Goal: Check status: Check status

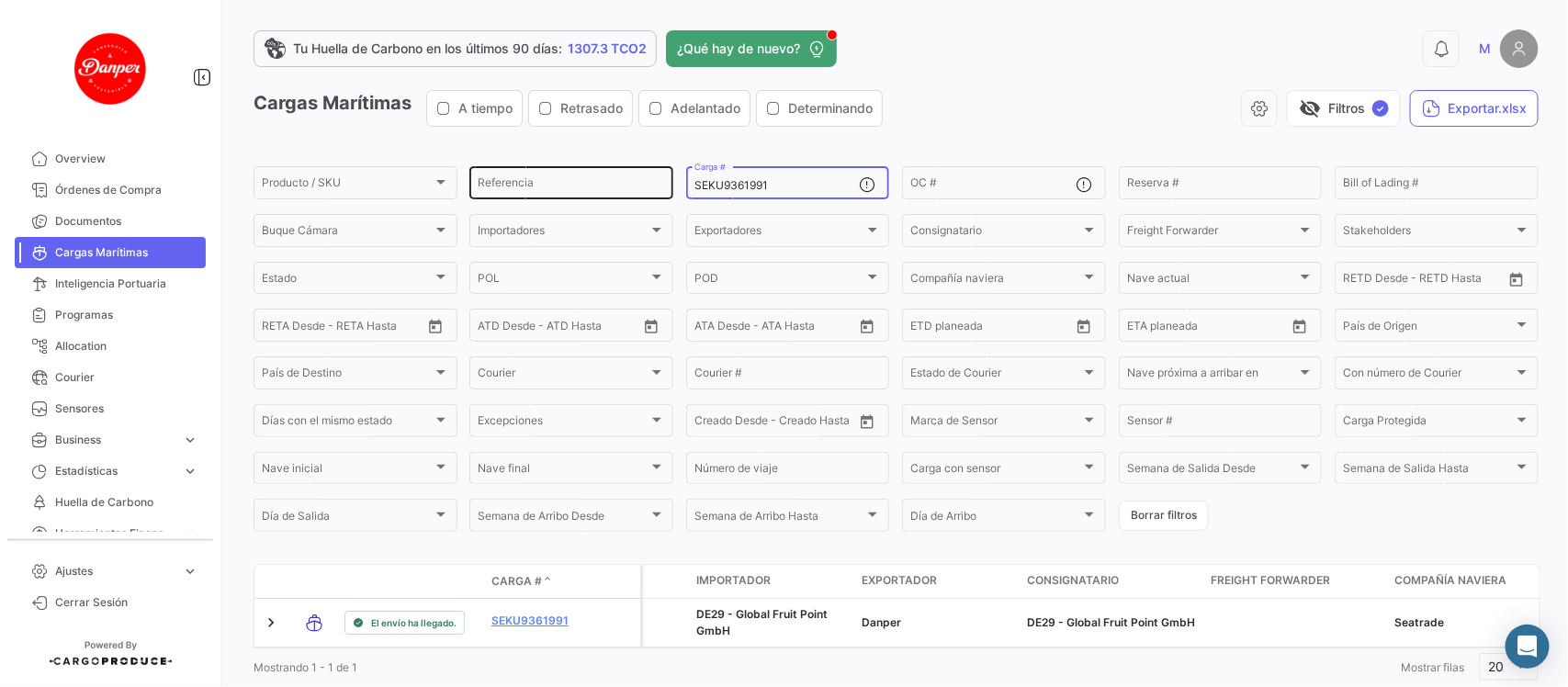
drag, startPoint x: 791, startPoint y: 184, endPoint x: 617, endPoint y: 167, distance: 174.8
click at [0, 0] on div "Producto / SKU Producto / SKU Referencia SEKU9361991 Carga # OC # Reserva # Bil…" at bounding box center [0, 0] width 0 height 0
paste input "BMOU9344230"
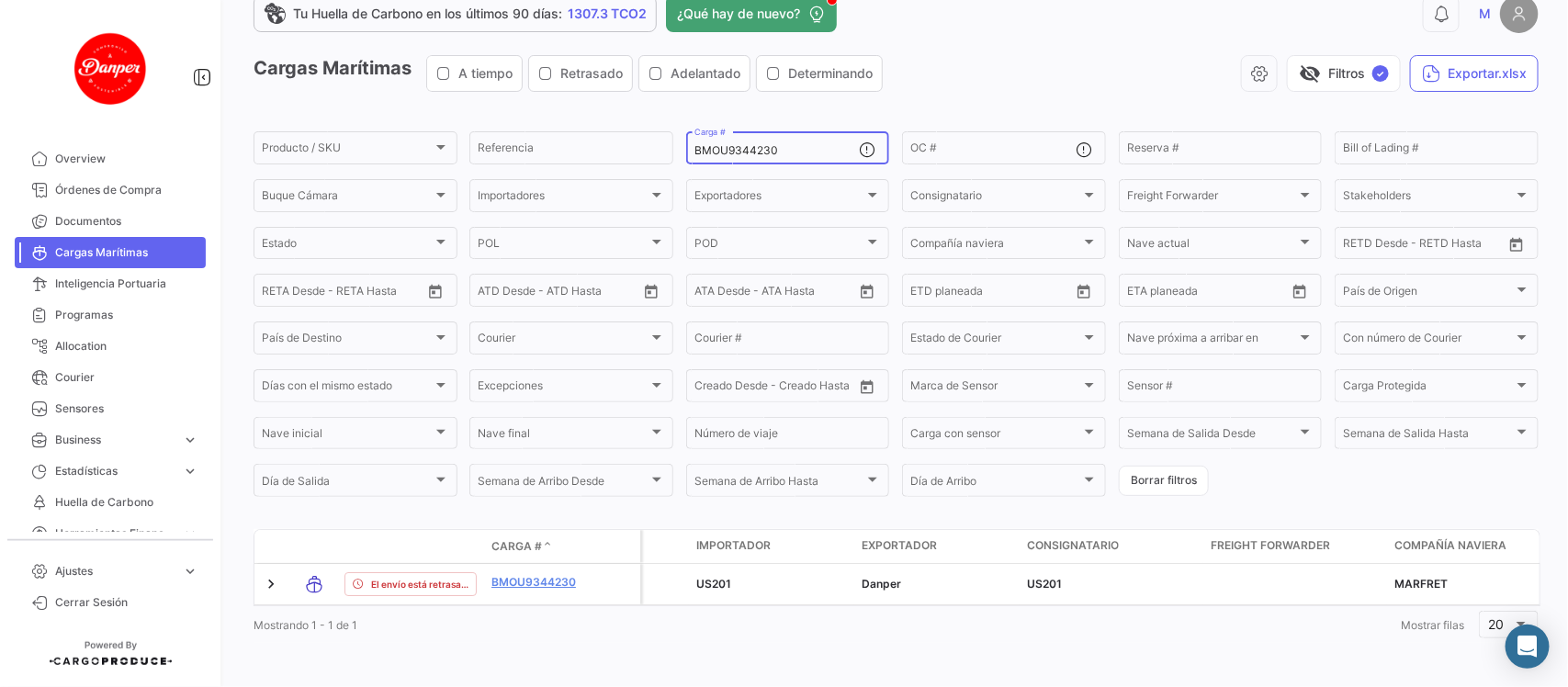
scroll to position [52, 0]
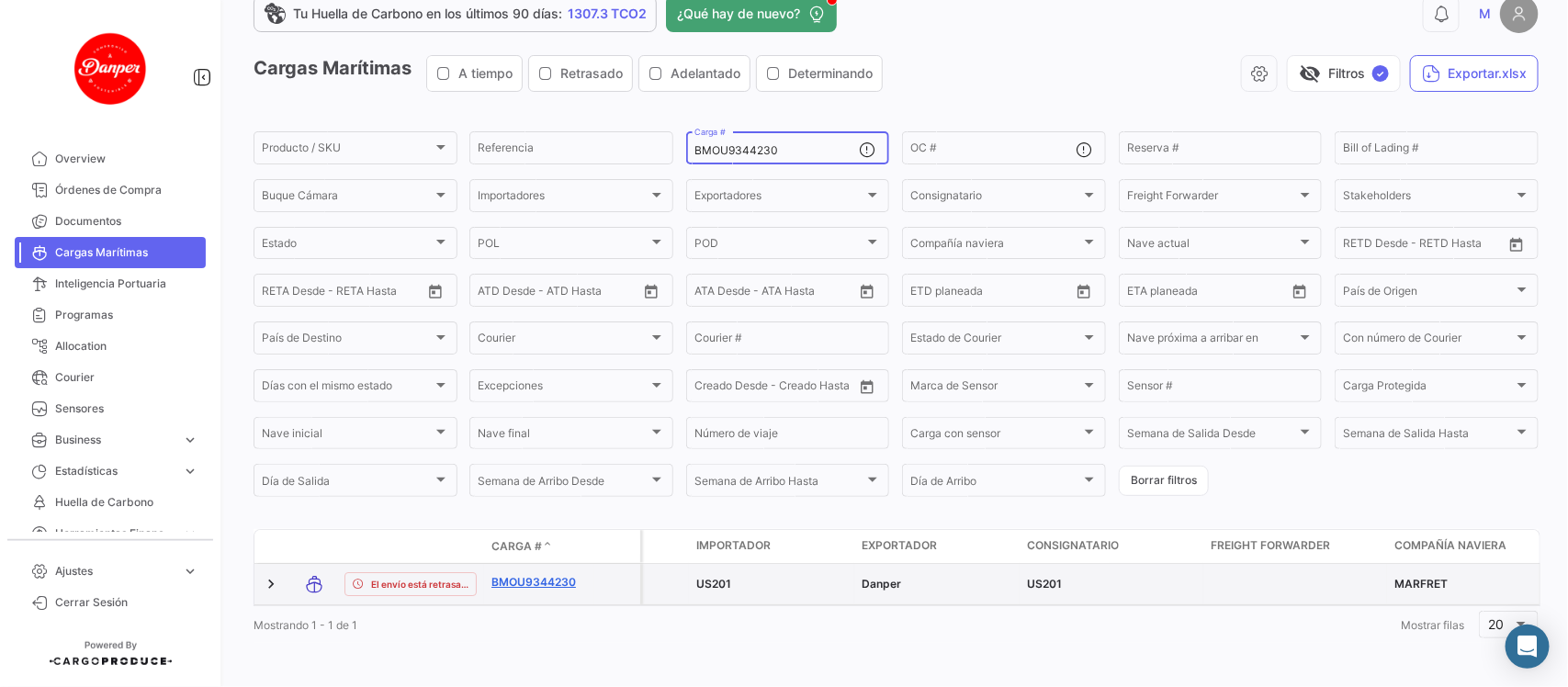
type input "BMOU9344230"
click at [526, 574] on link "BMOU9344230" at bounding box center [539, 582] width 96 height 17
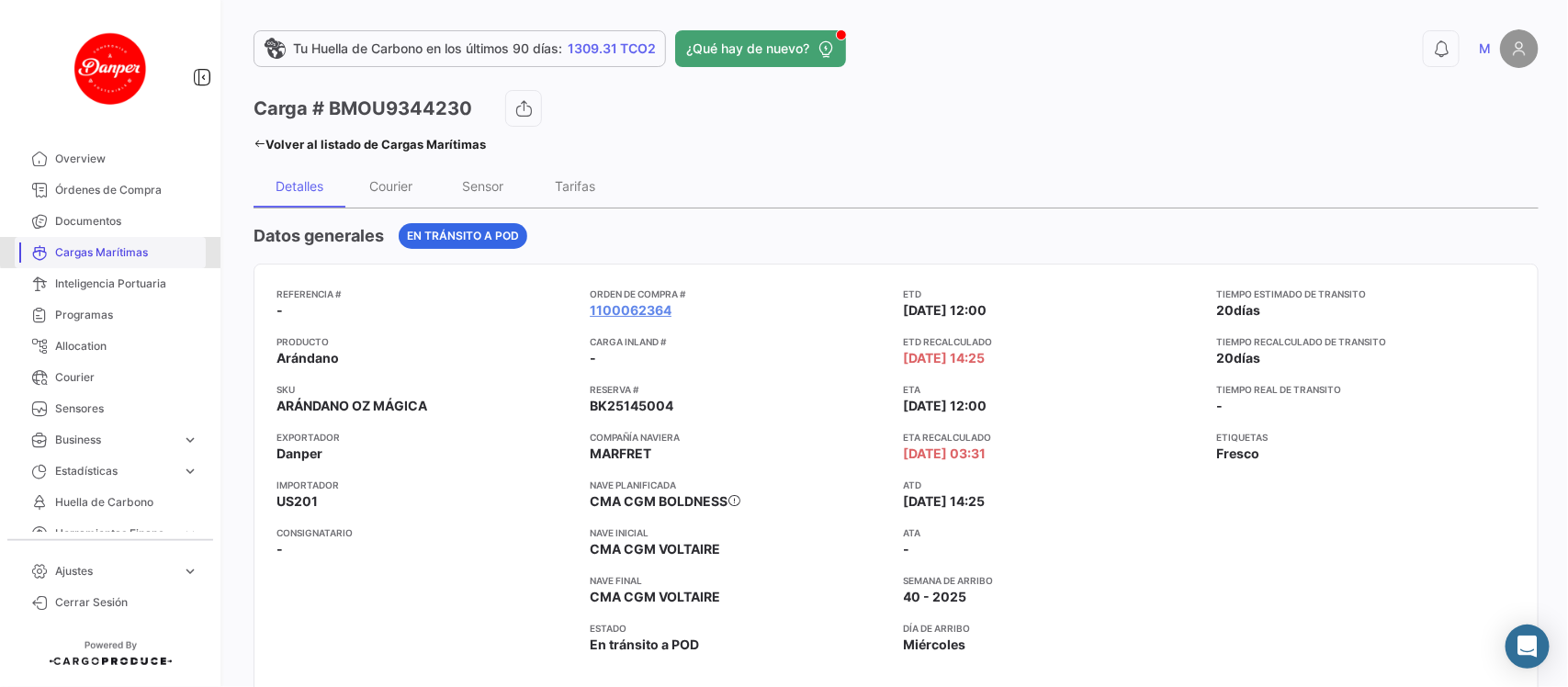
click at [148, 248] on span "Cargas Marítimas" at bounding box center [127, 253] width 144 height 17
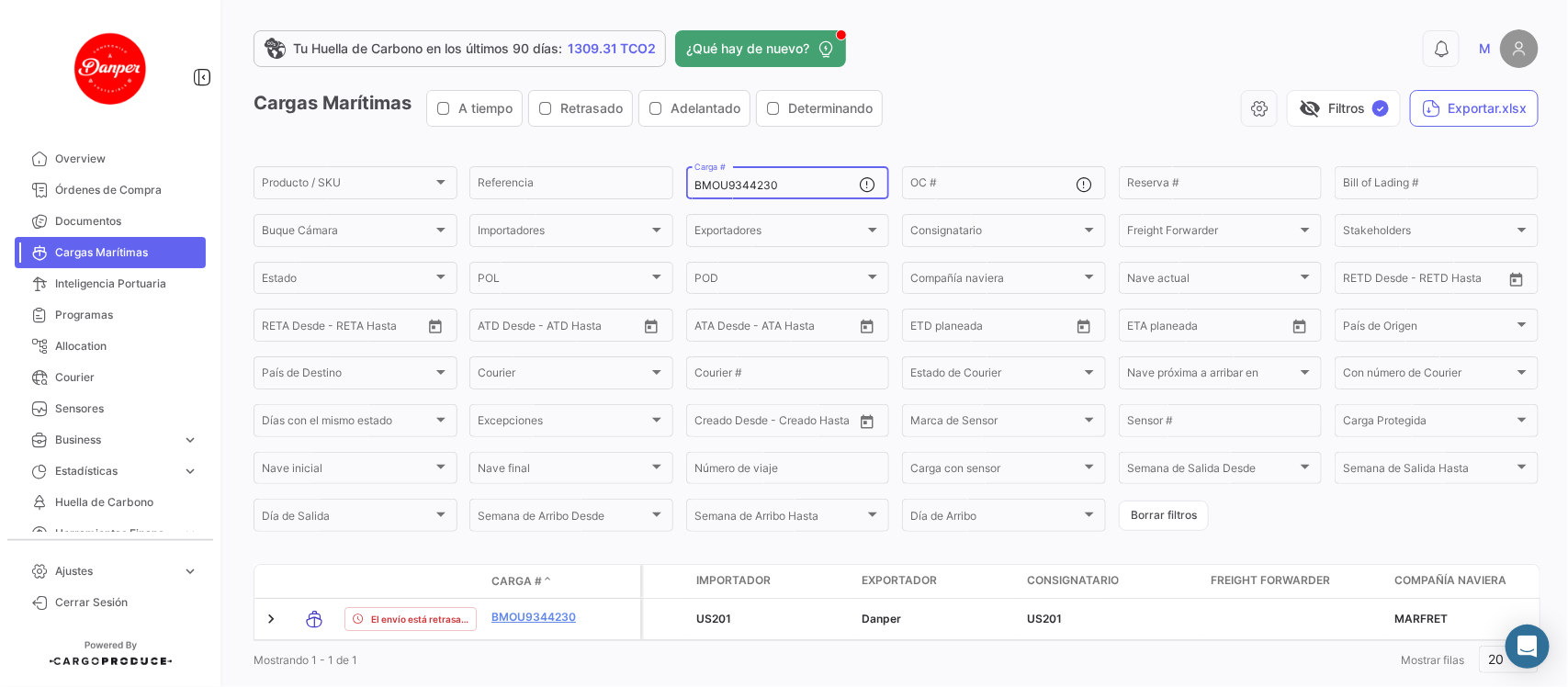
drag, startPoint x: 840, startPoint y: 189, endPoint x: 494, endPoint y: 150, distance: 348.2
click at [494, 150] on app-list-header "Cargas Marítimas A tiempo Retrasado Adelantado Determinando visibility_off Filt…" at bounding box center [895, 312] width 1285 height 444
paste input "MSDU9719037"
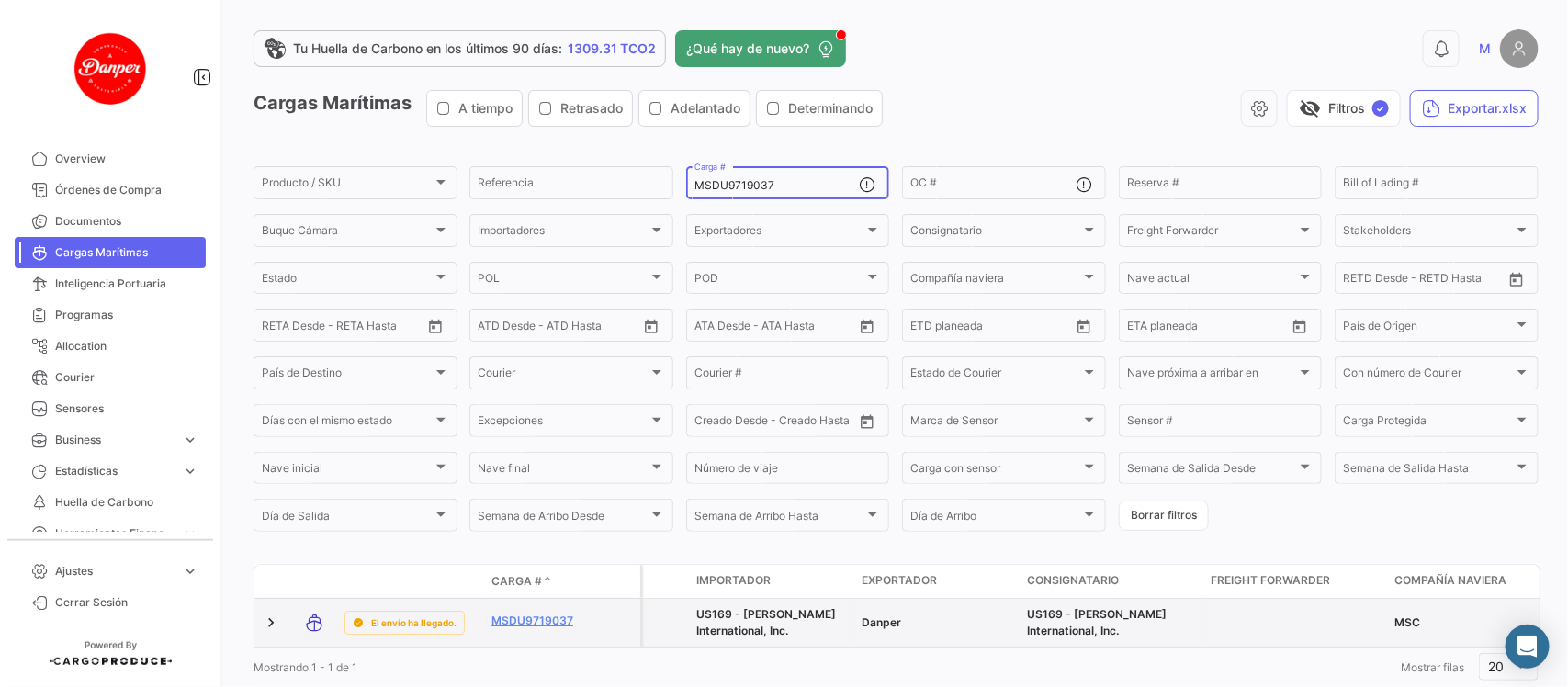
type input "MSDU9719037"
click at [553, 609] on datatable-body-cell "MSDU9719037" at bounding box center [539, 623] width 110 height 48
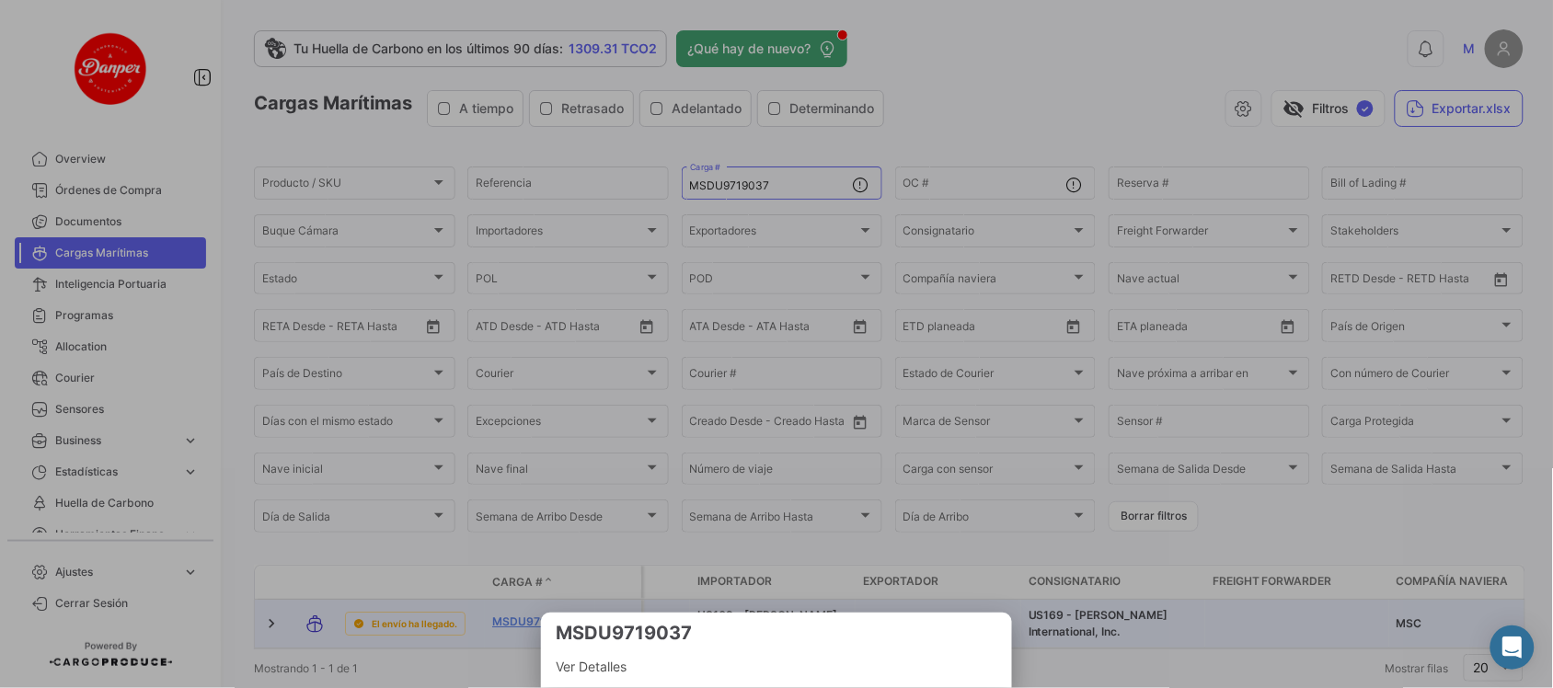
click at [536, 621] on div at bounding box center [776, 344] width 1553 height 688
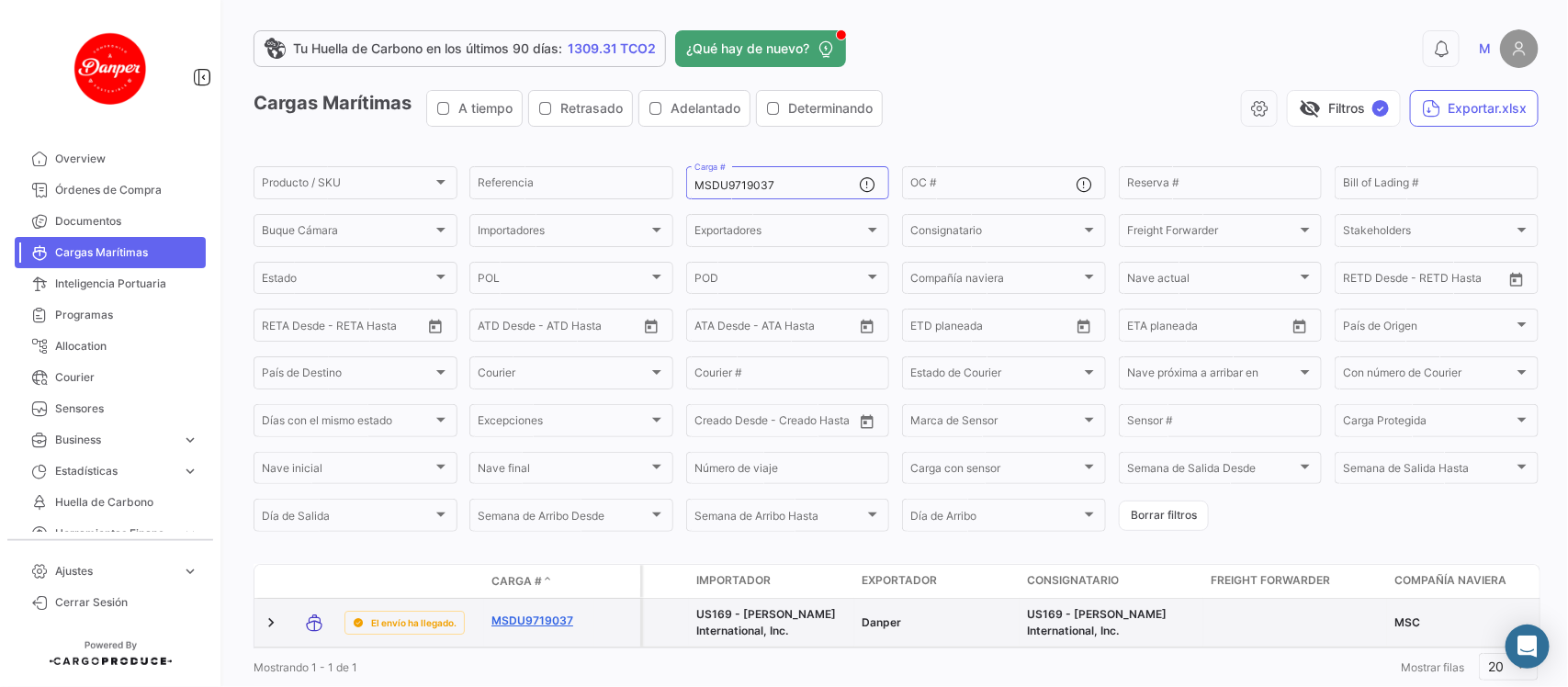
click at [519, 622] on link "MSDU9719037" at bounding box center [539, 621] width 96 height 17
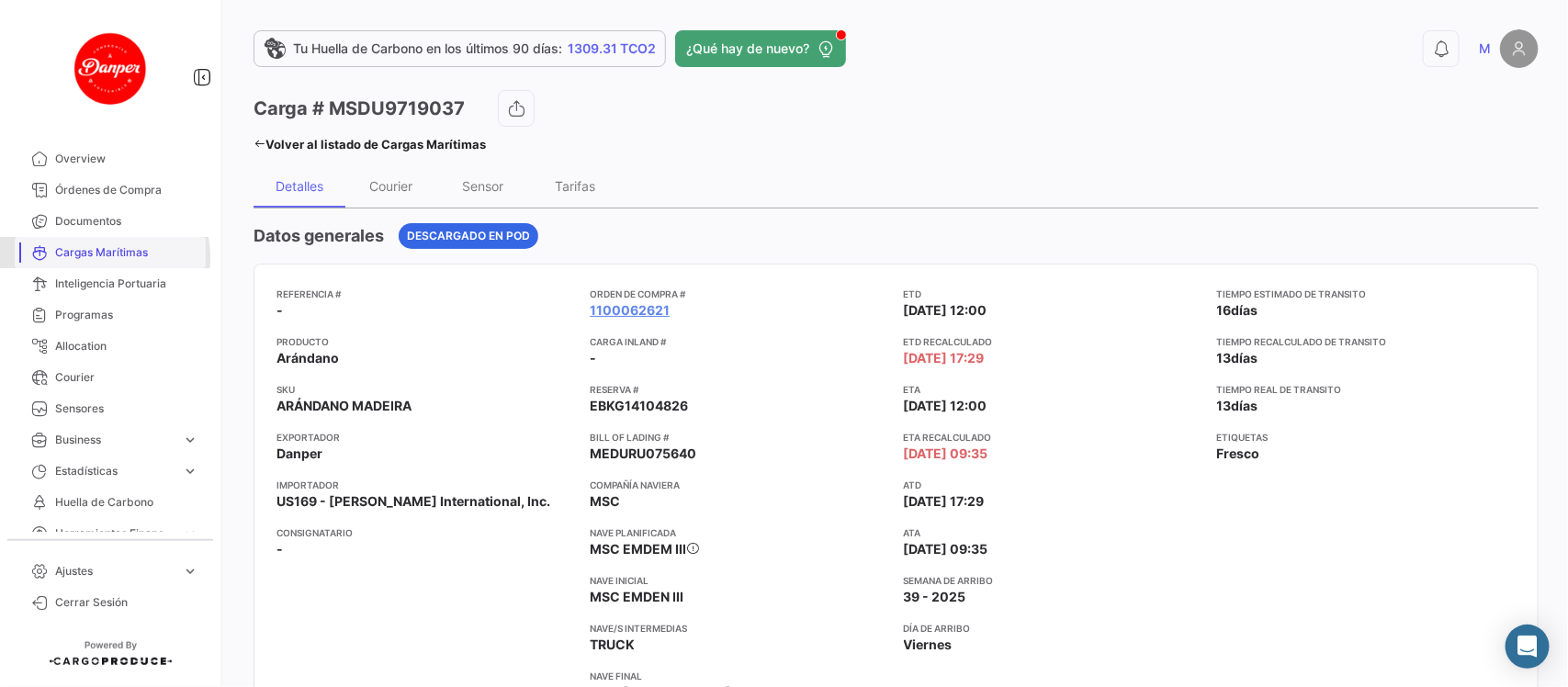
click at [92, 258] on span "Cargas Marítimas" at bounding box center [127, 253] width 144 height 17
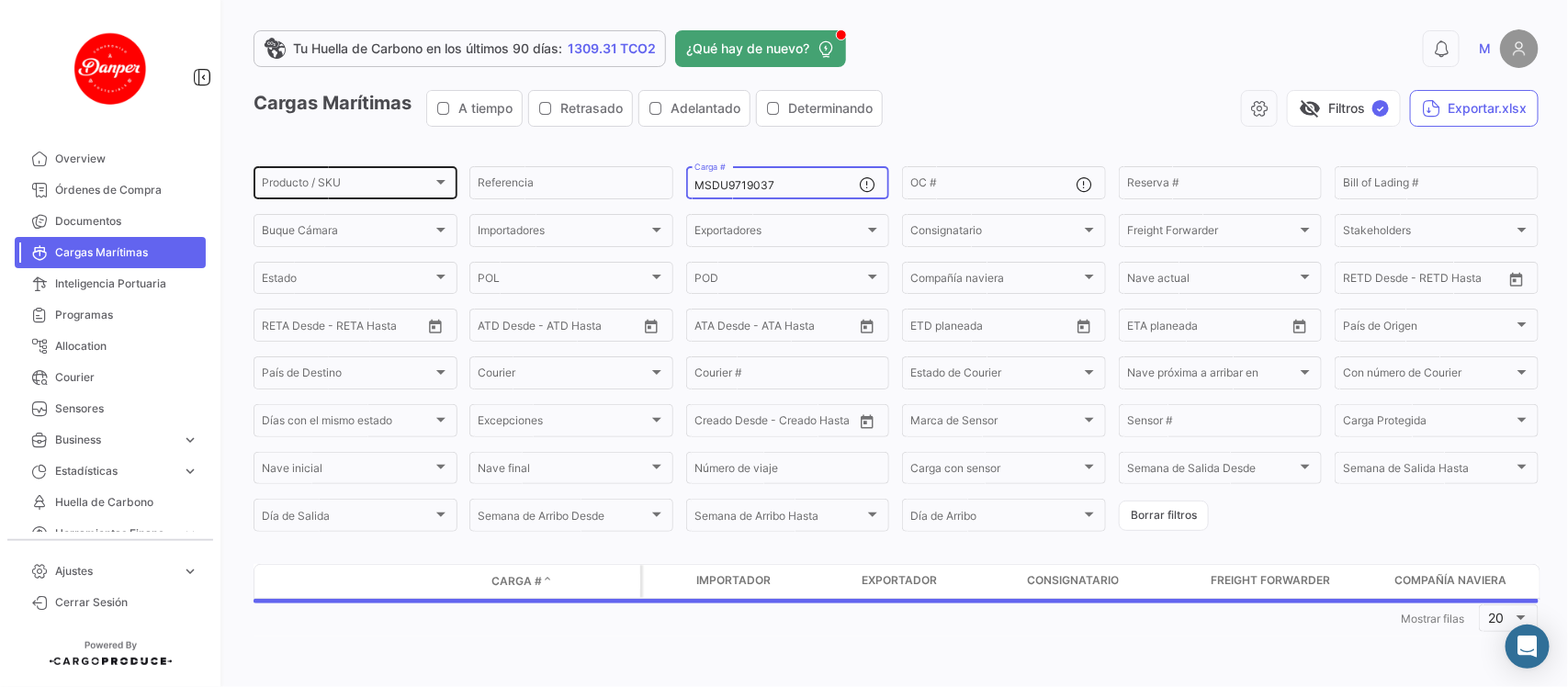
drag, startPoint x: 799, startPoint y: 186, endPoint x: 439, endPoint y: 175, distance: 360.2
click at [0, 0] on div "Producto / SKU Producto / SKU Referencia MSDU9719037 Carga # OC # Reserva # Bil…" at bounding box center [0, 0] width 0 height 0
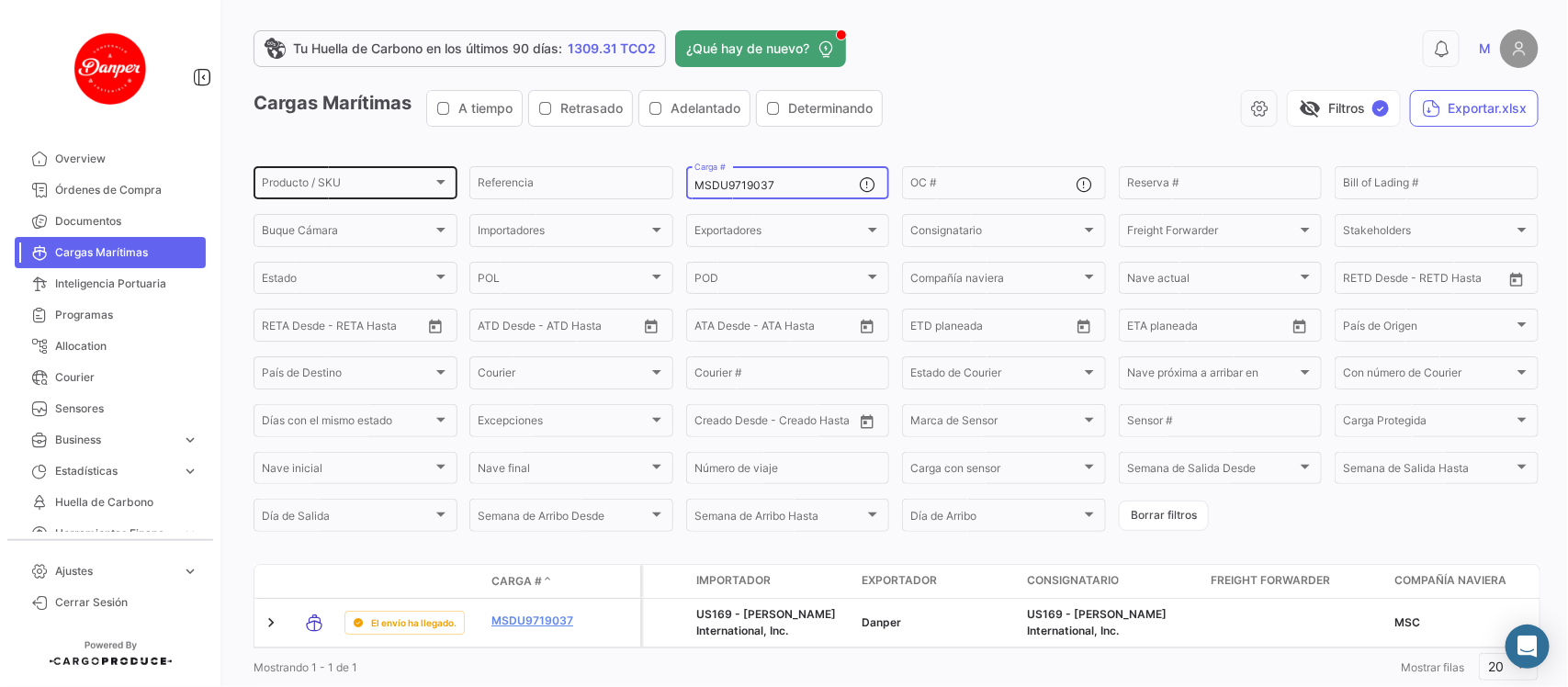
paste input "FBIU5314316"
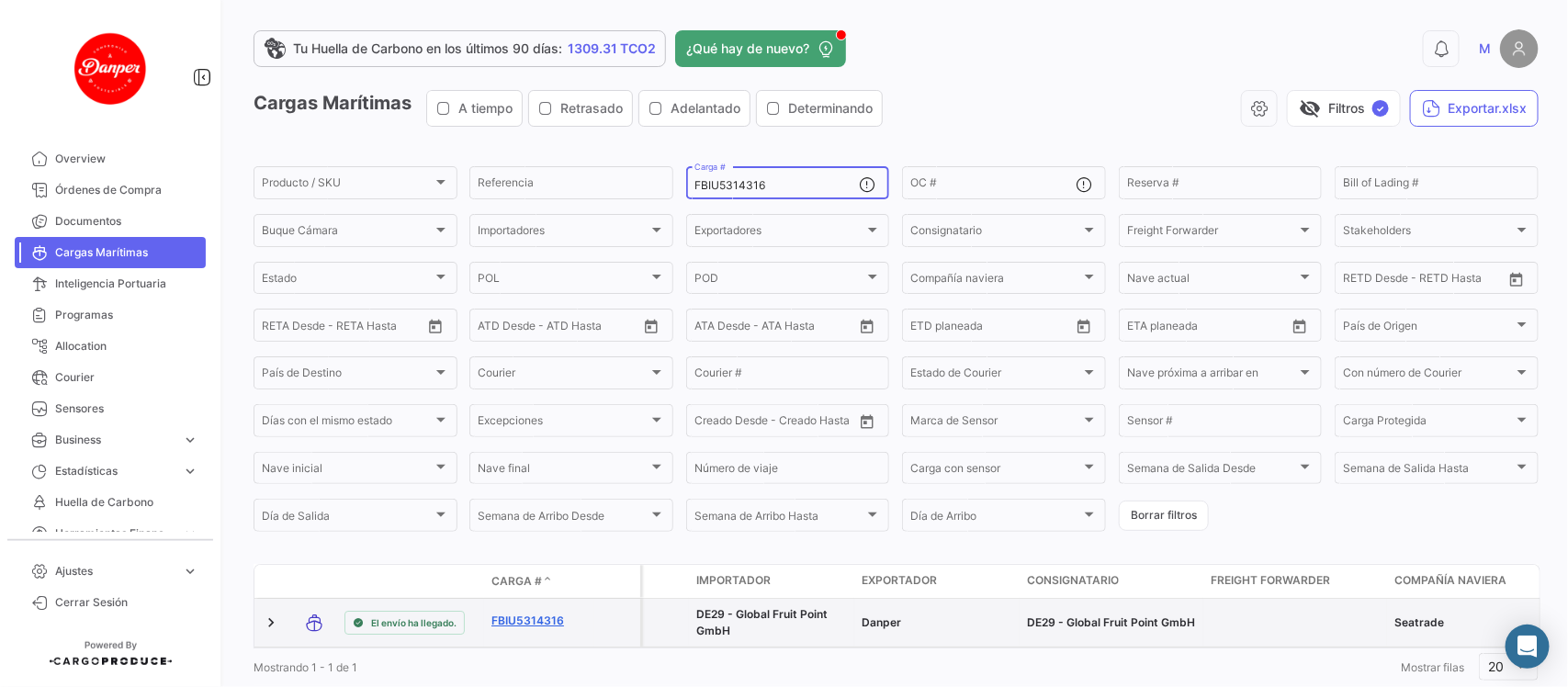
type input "FBIU5314316"
click at [533, 618] on link "FBIU5314316" at bounding box center [539, 621] width 96 height 17
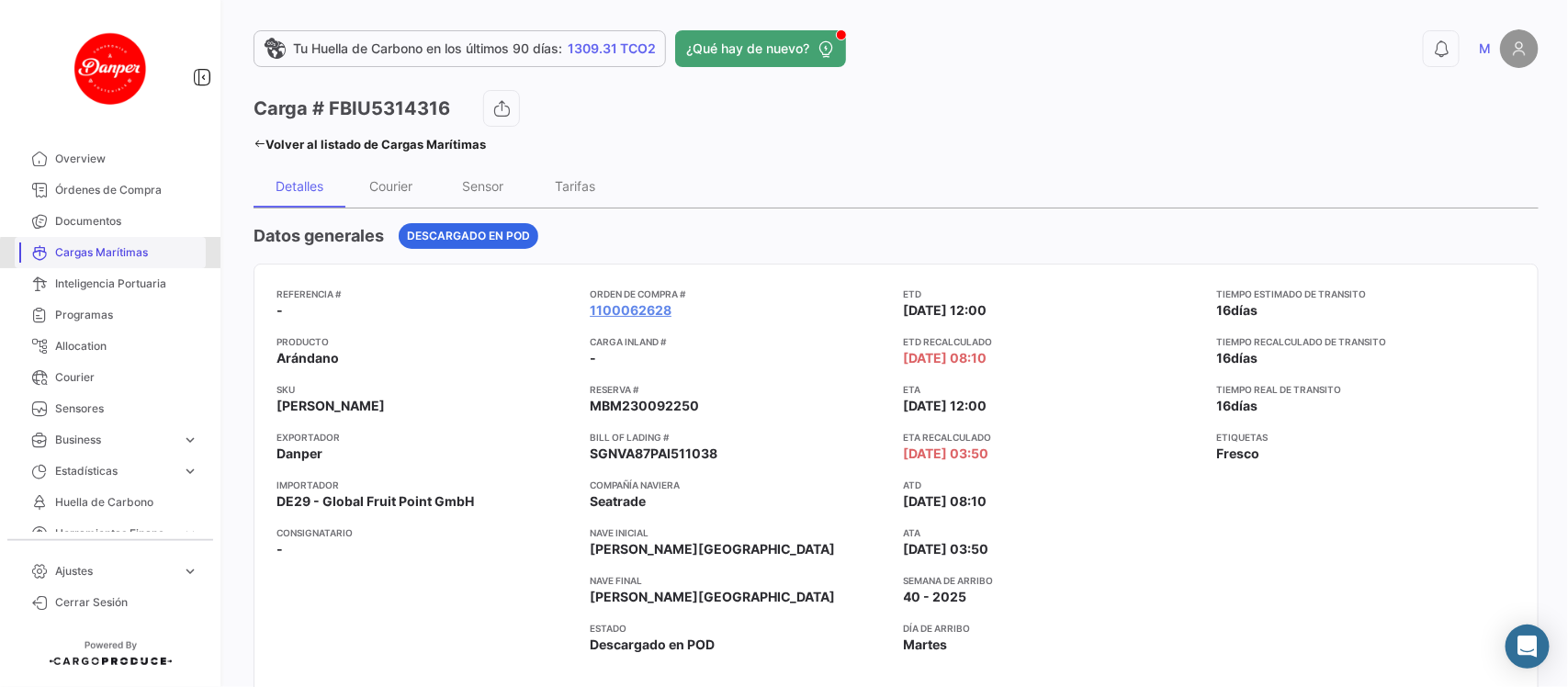
click at [120, 255] on span "Cargas Marítimas" at bounding box center [127, 253] width 144 height 17
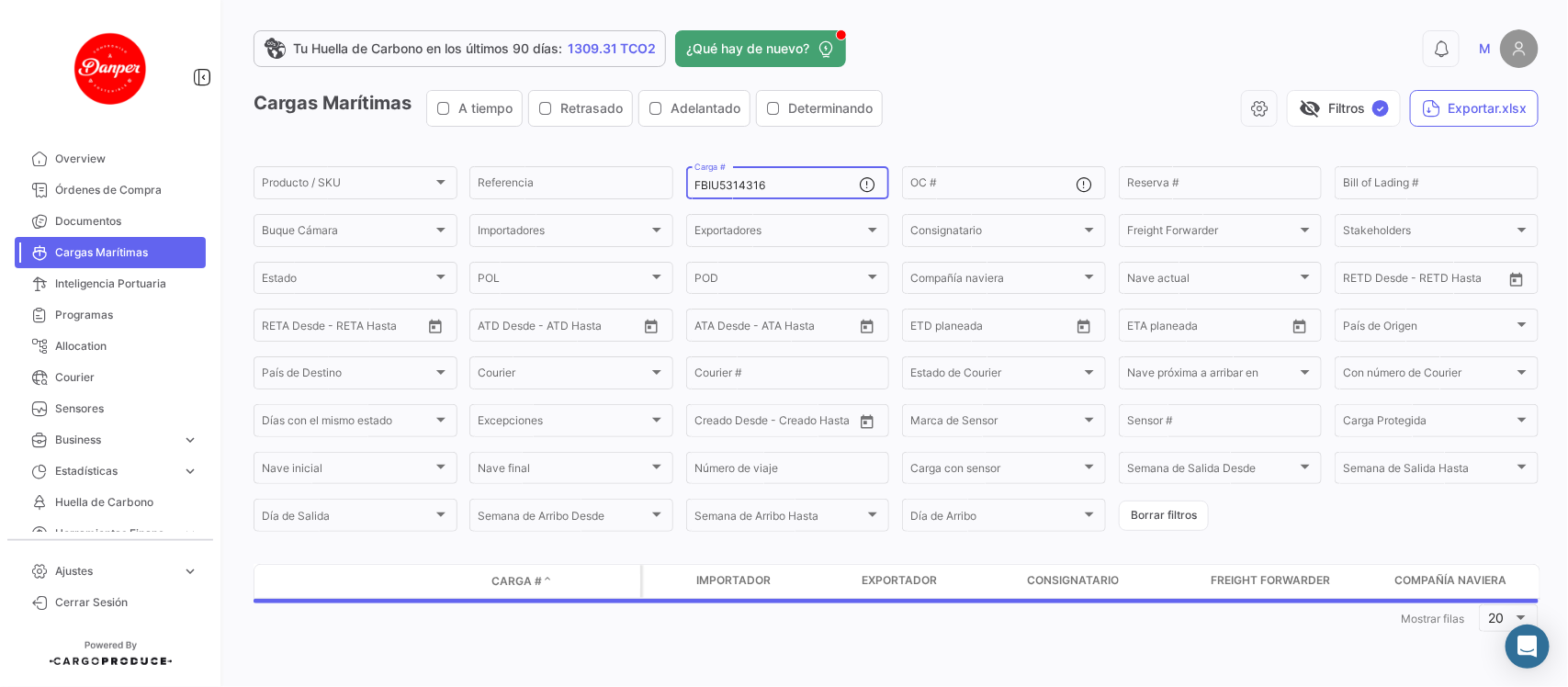
drag, startPoint x: 796, startPoint y: 181, endPoint x: 466, endPoint y: 149, distance: 331.5
click at [466, 149] on app-list-header "Cargas Marítimas A tiempo Retrasado Adelantado Determinando visibility_off Filt…" at bounding box center [895, 312] width 1285 height 444
paste input "SEKU9361991"
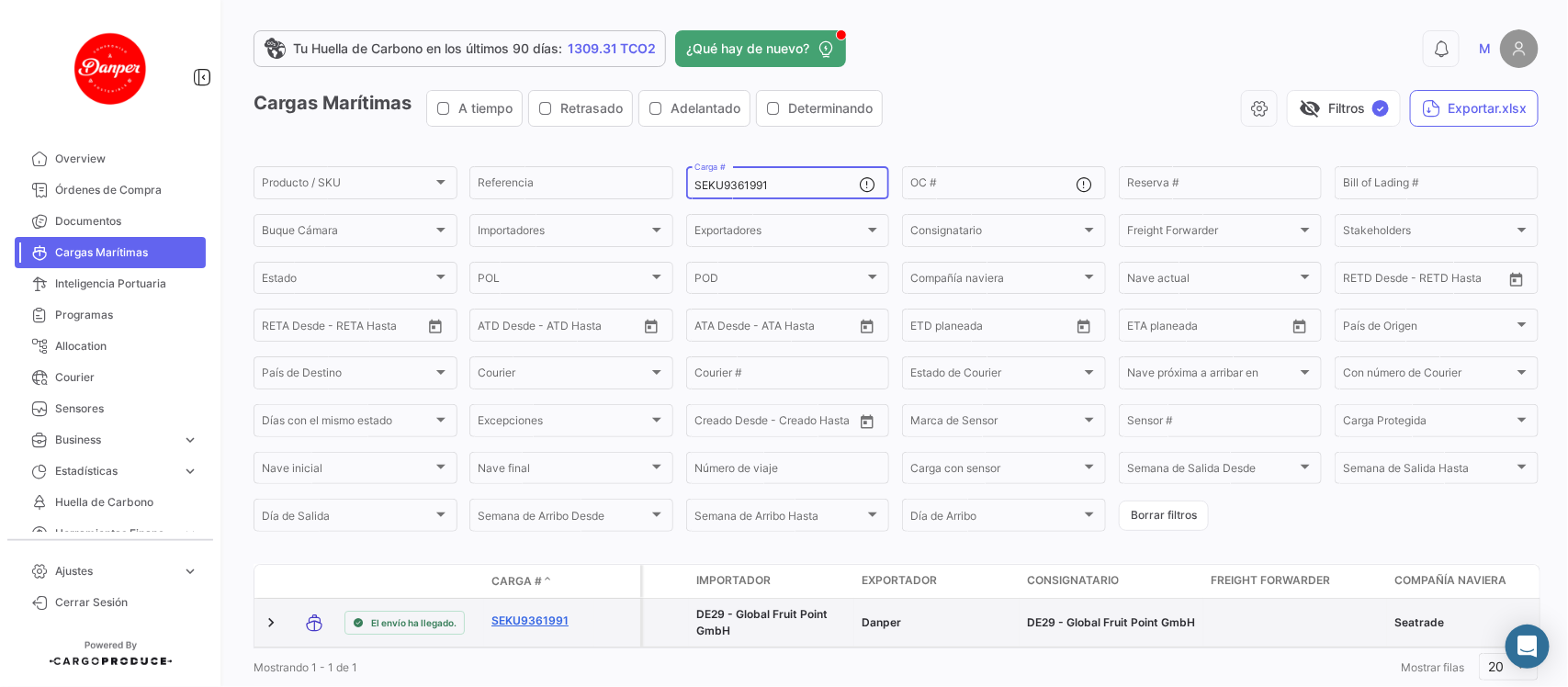
type input "SEKU9361991"
click at [535, 621] on link "SEKU9361991" at bounding box center [539, 621] width 96 height 17
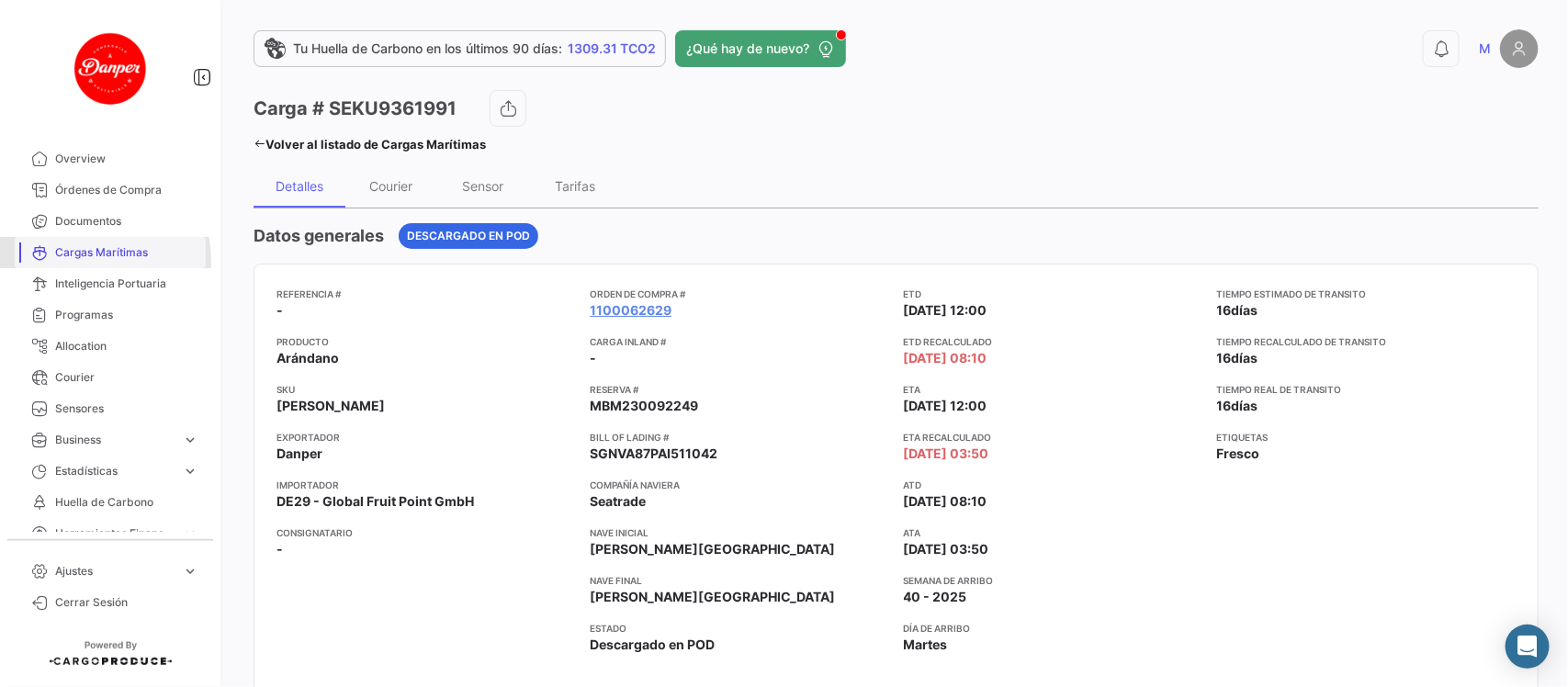
click at [62, 263] on link "Cargas Marítimas" at bounding box center [110, 252] width 191 height 31
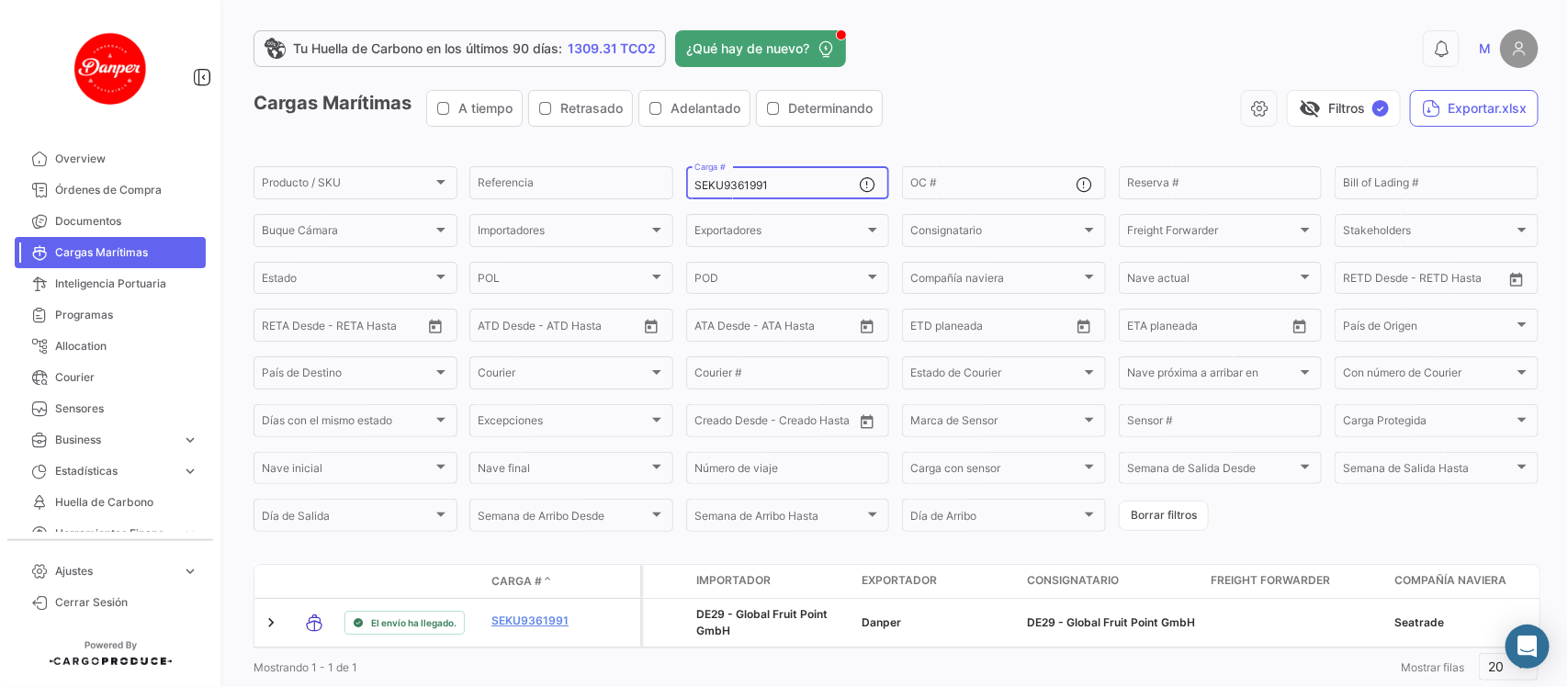
drag, startPoint x: 803, startPoint y: 190, endPoint x: 577, endPoint y: 141, distance: 231.3
click at [577, 141] on app-list-header "Cargas Marítimas A tiempo Retrasado Adelantado Determinando visibility_off Filt…" at bounding box center [895, 312] width 1285 height 444
paste input "FBIU5309747"
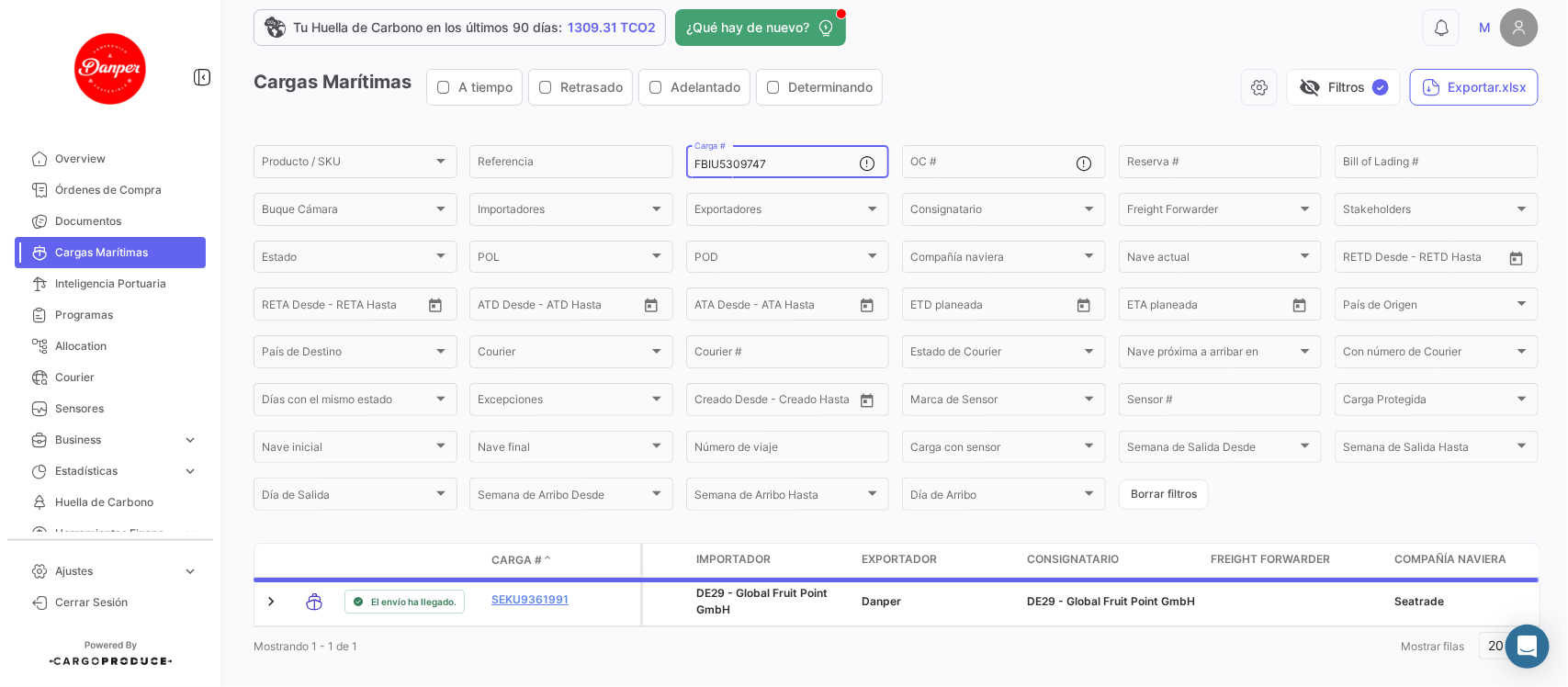
scroll to position [60, 0]
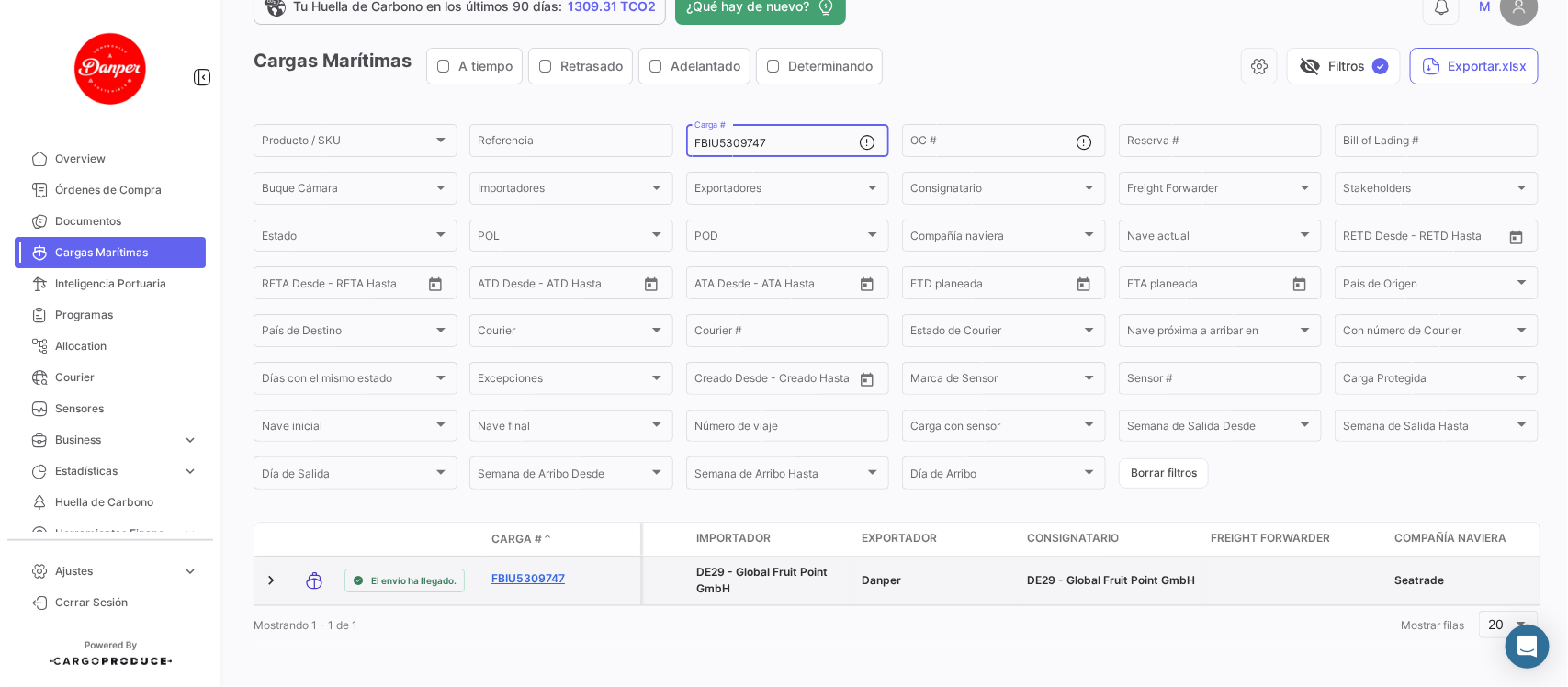
type input "FBIU5309747"
click at [535, 570] on link "FBIU5309747" at bounding box center [539, 578] width 96 height 17
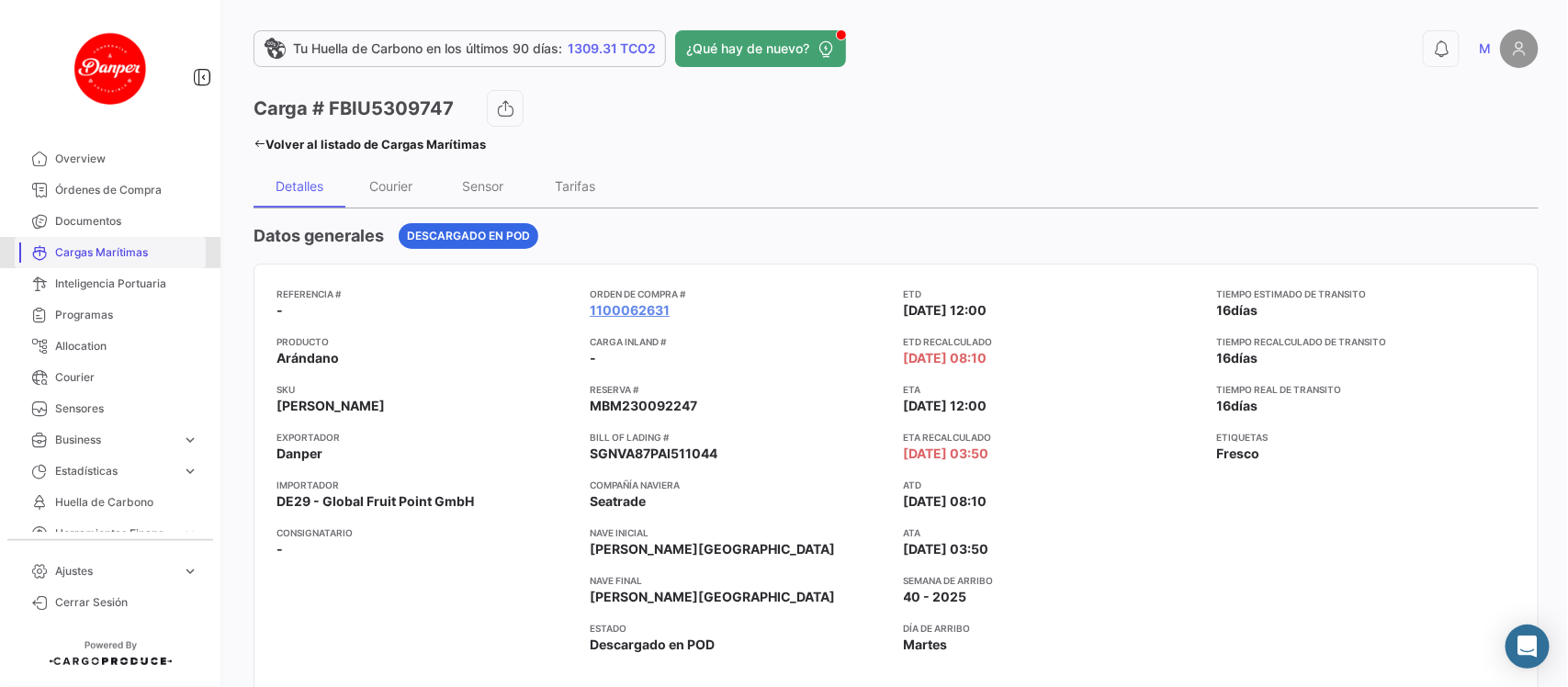
click at [133, 248] on span "Cargas Marítimas" at bounding box center [127, 253] width 144 height 17
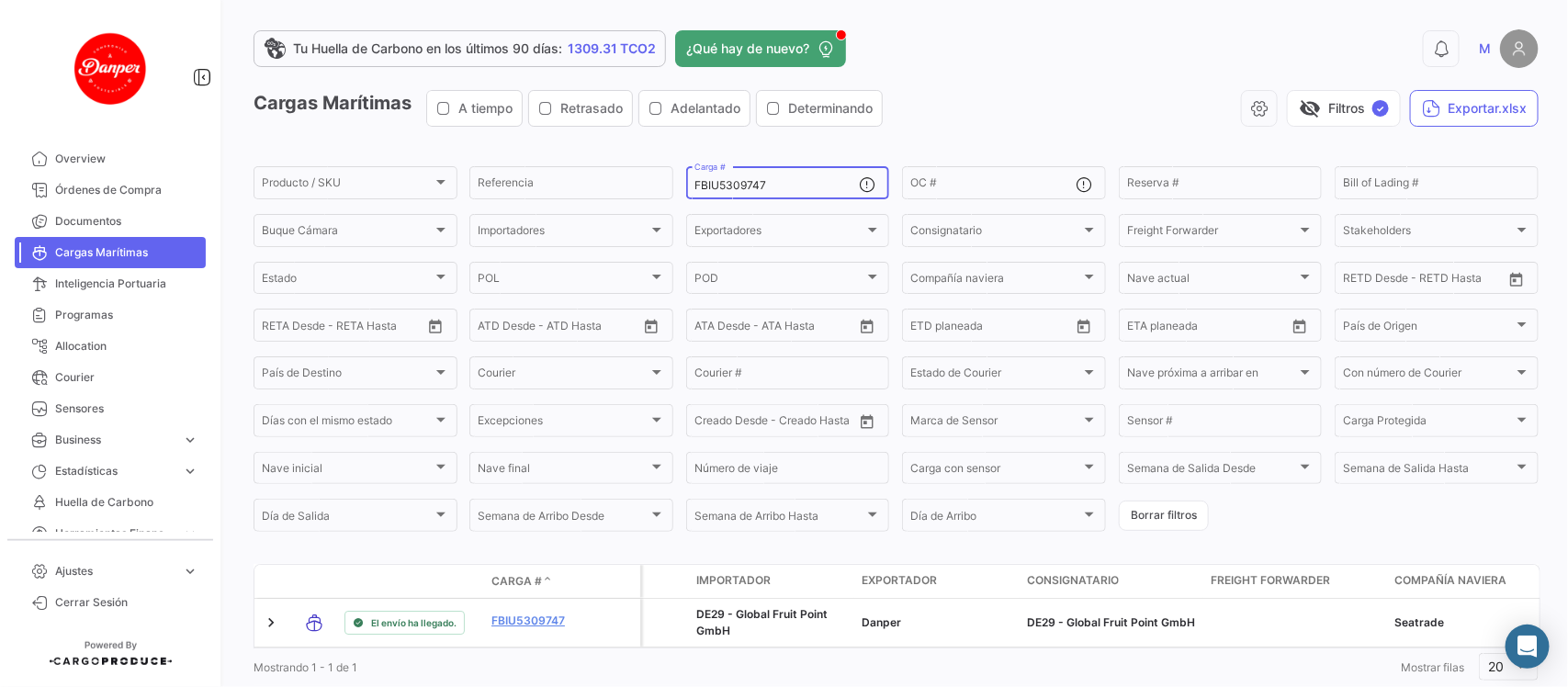
drag, startPoint x: 817, startPoint y: 195, endPoint x: 806, endPoint y: 193, distance: 11.2
click at [806, 193] on div "FBIU5309747 Carga #" at bounding box center [778, 182] width 166 height 36
drag, startPoint x: 806, startPoint y: 193, endPoint x: 664, endPoint y: 193, distance: 142.0
click at [0, 0] on div "Producto / SKU Producto / SKU Referencia FBIU5309747 Carga # OC # Reserva # Bil…" at bounding box center [0, 0] width 0 height 0
click at [849, 179] on input "FBIU5309747" at bounding box center [778, 185] width 166 height 13
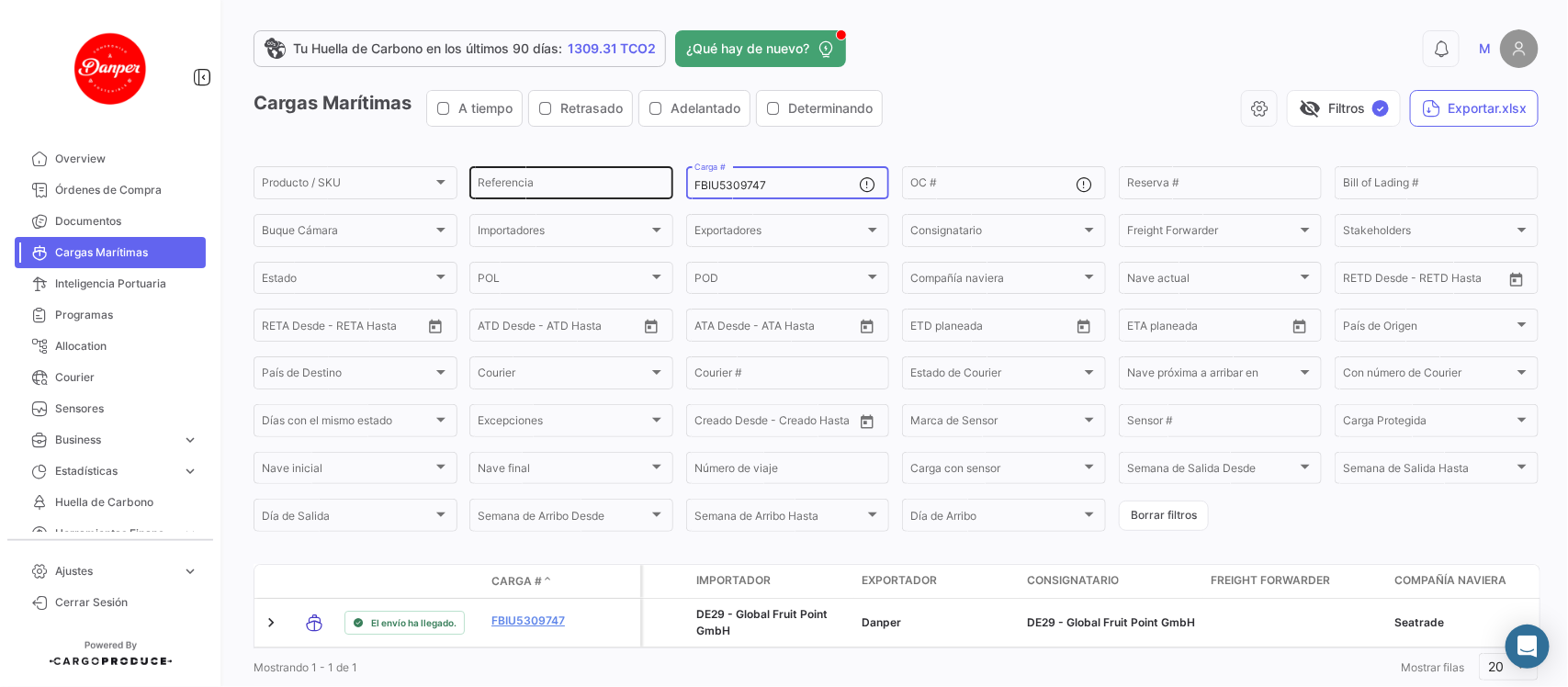
drag, startPoint x: 827, startPoint y: 181, endPoint x: 547, endPoint y: 185, distance: 280.0
click at [0, 0] on div "Producto / SKU Producto / SKU Referencia FBIU5309747 Carga # OC # Reserva # Bil…" at bounding box center [0, 0] width 0 height 0
paste input "MSDU9703616"
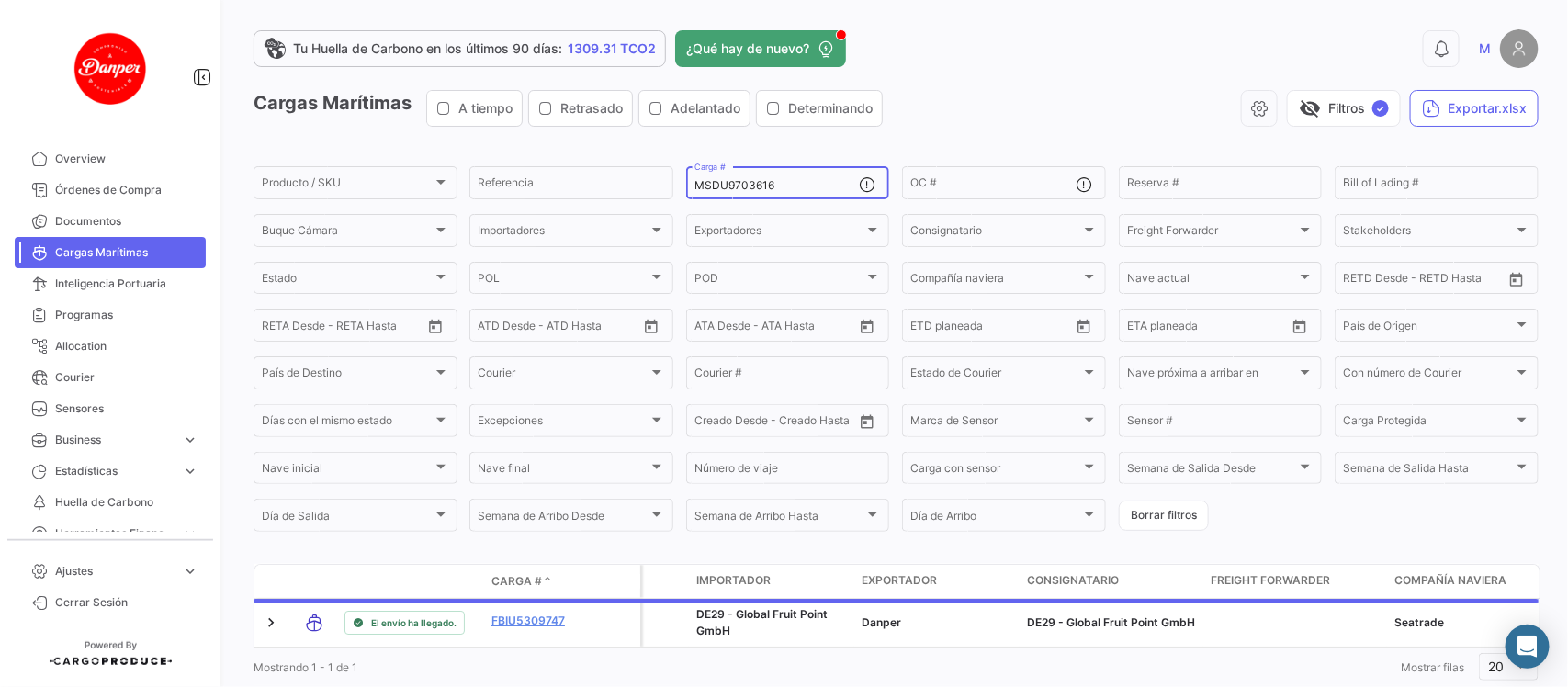
scroll to position [60, 0]
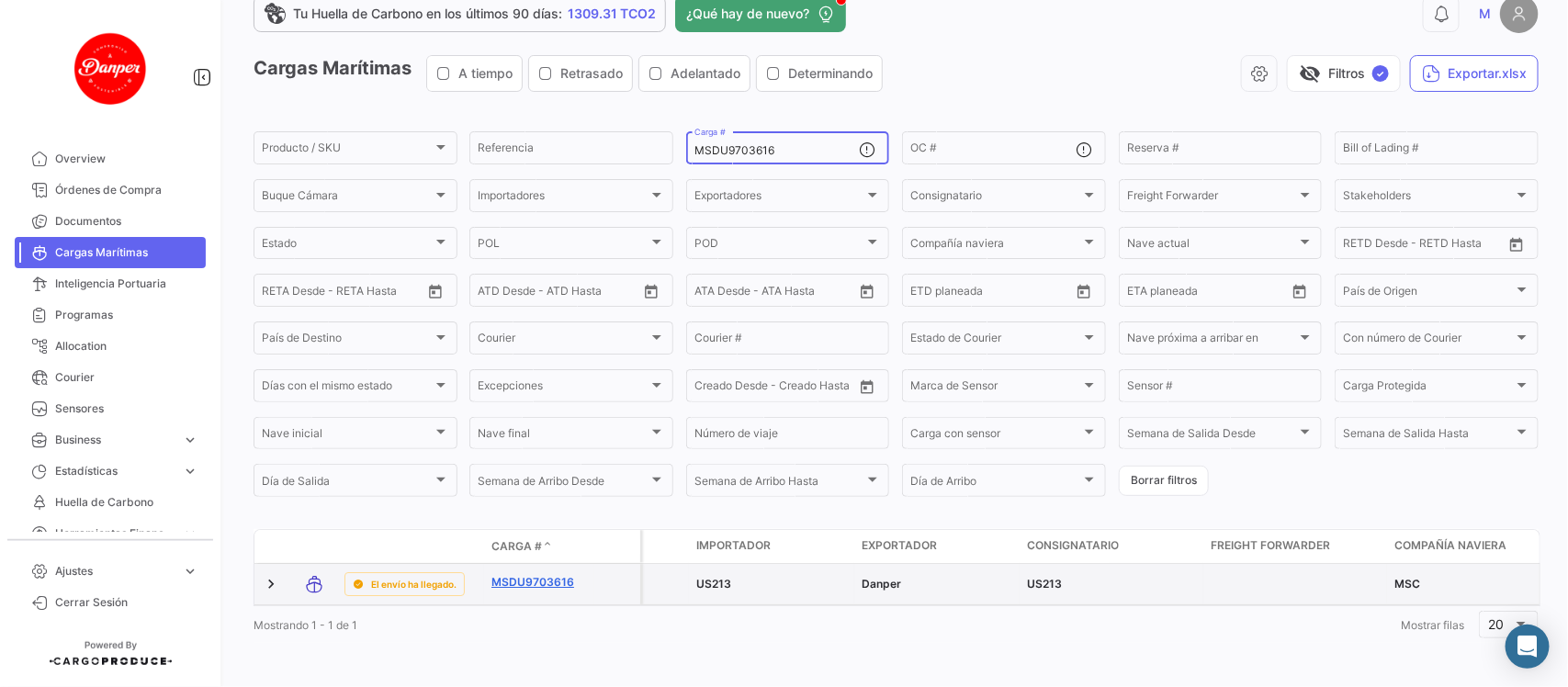
type input "MSDU9703616"
click at [521, 574] on link "MSDU9703616" at bounding box center [539, 582] width 96 height 17
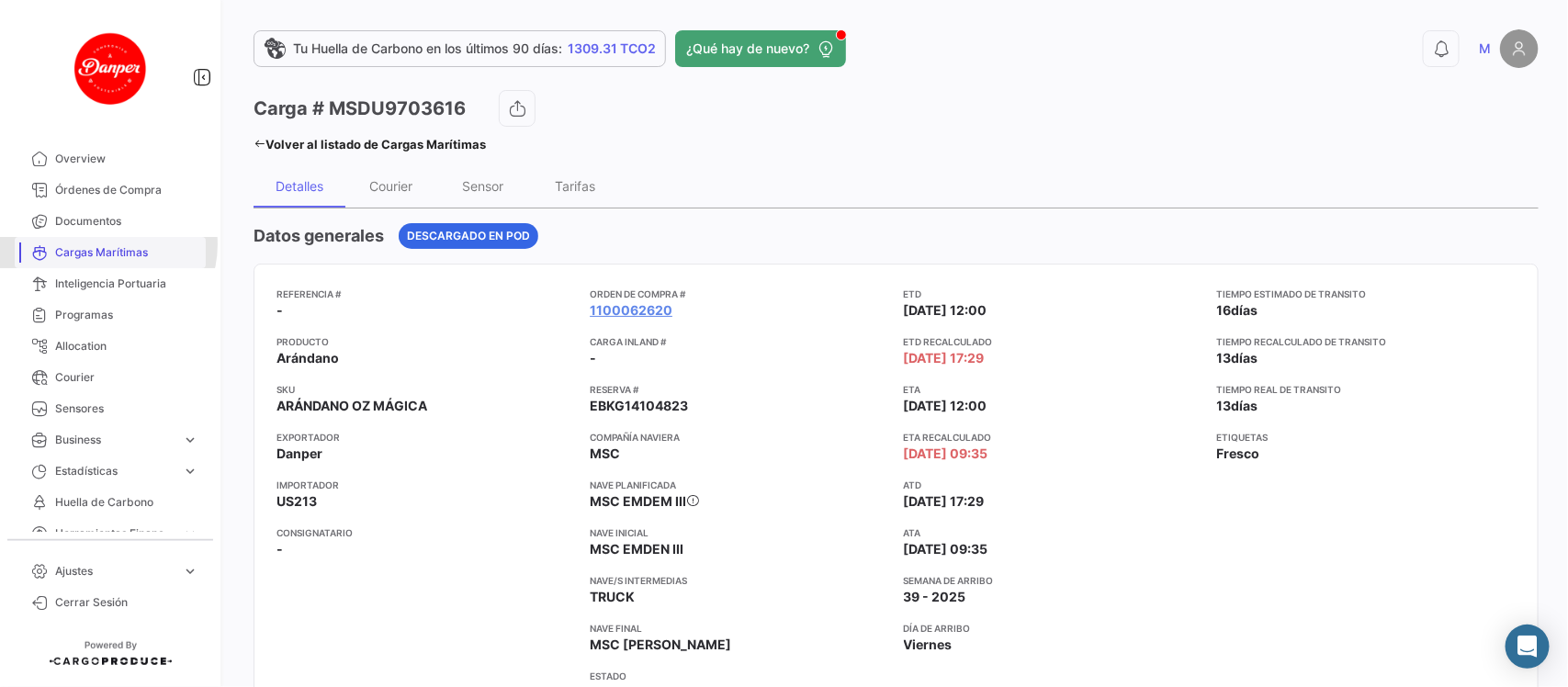
click at [108, 245] on span "Cargas Marítimas" at bounding box center [127, 253] width 144 height 17
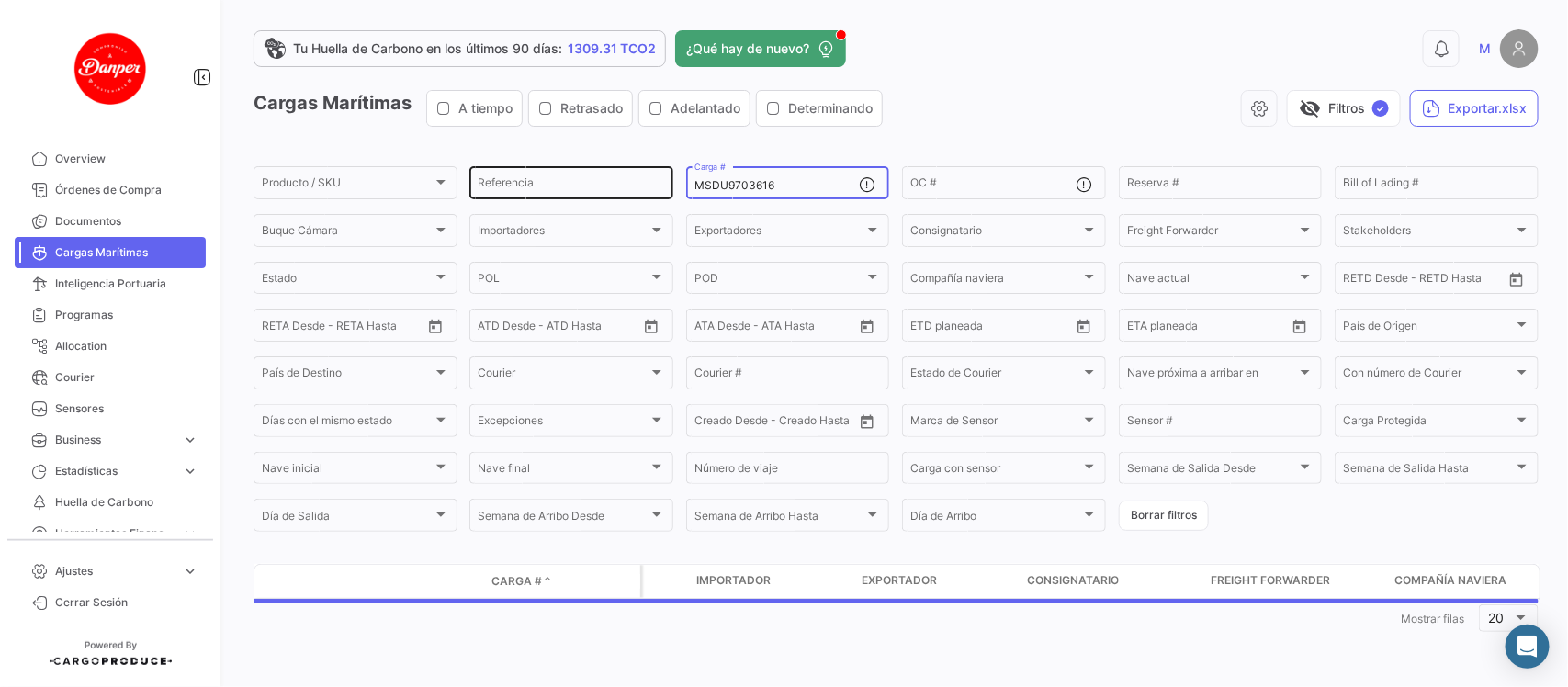
drag, startPoint x: 805, startPoint y: 190, endPoint x: 531, endPoint y: 164, distance: 275.2
click at [0, 0] on div "Producto / SKU Producto / SKU Referencia MSDU9703616 Carga # OC # Reserva # Bil…" at bounding box center [0, 0] width 0 height 0
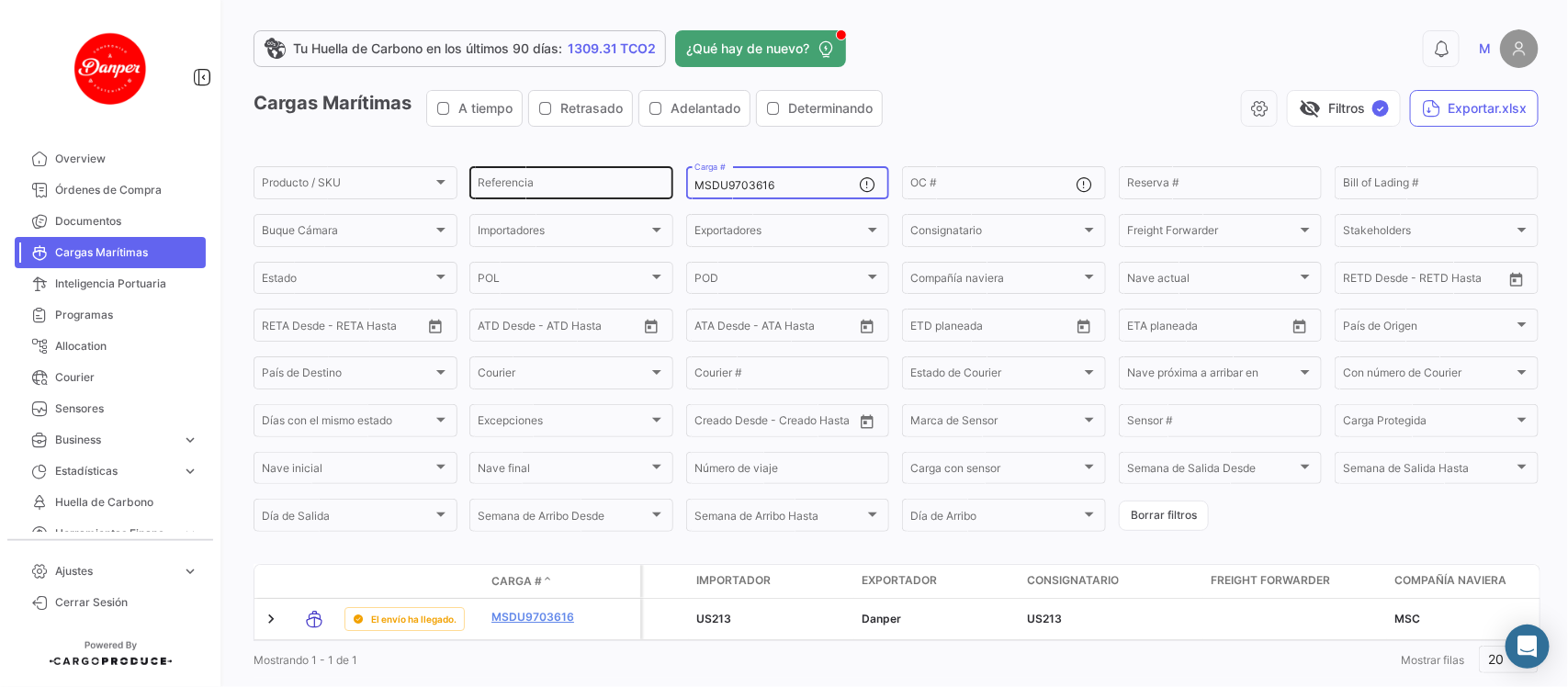
paste input "41215"
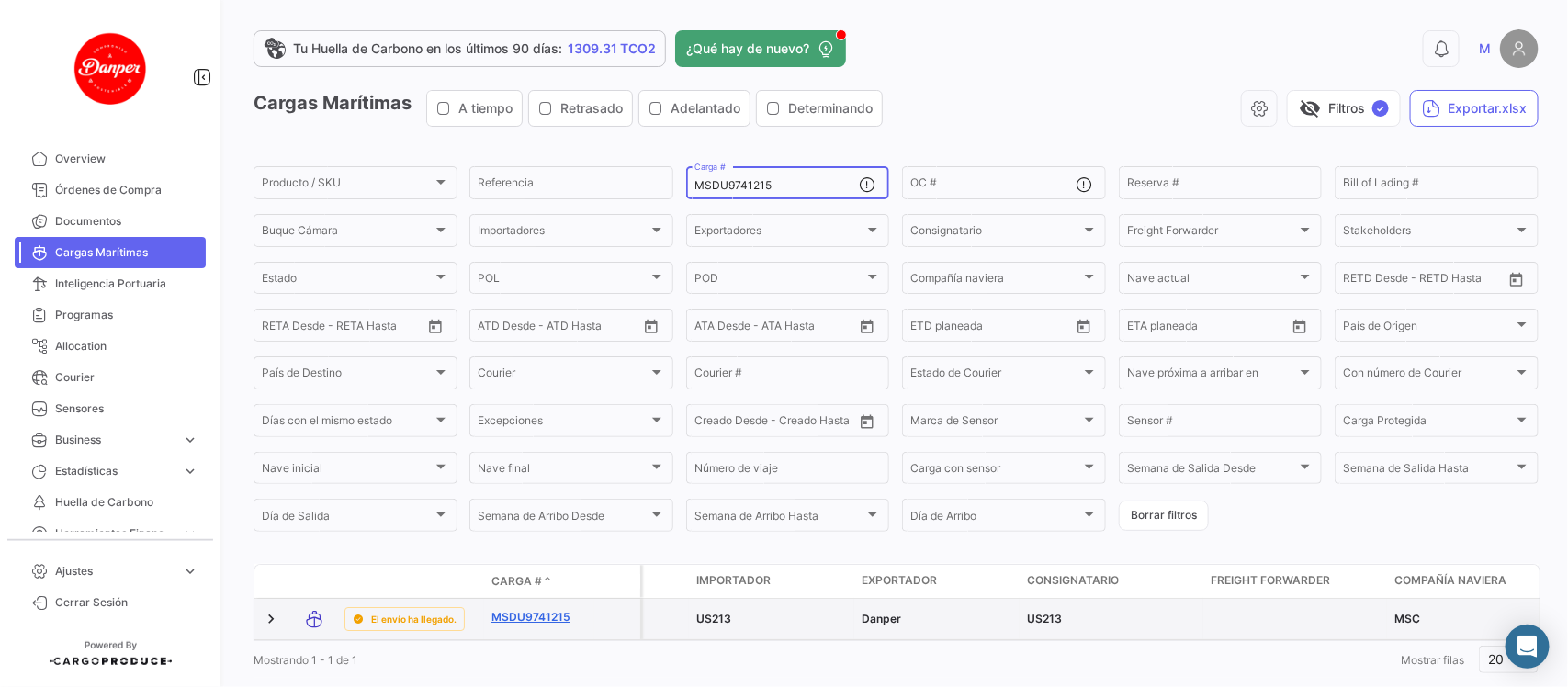
type input "MSDU9741215"
click at [537, 623] on link "MSDU9741215" at bounding box center [539, 617] width 96 height 17
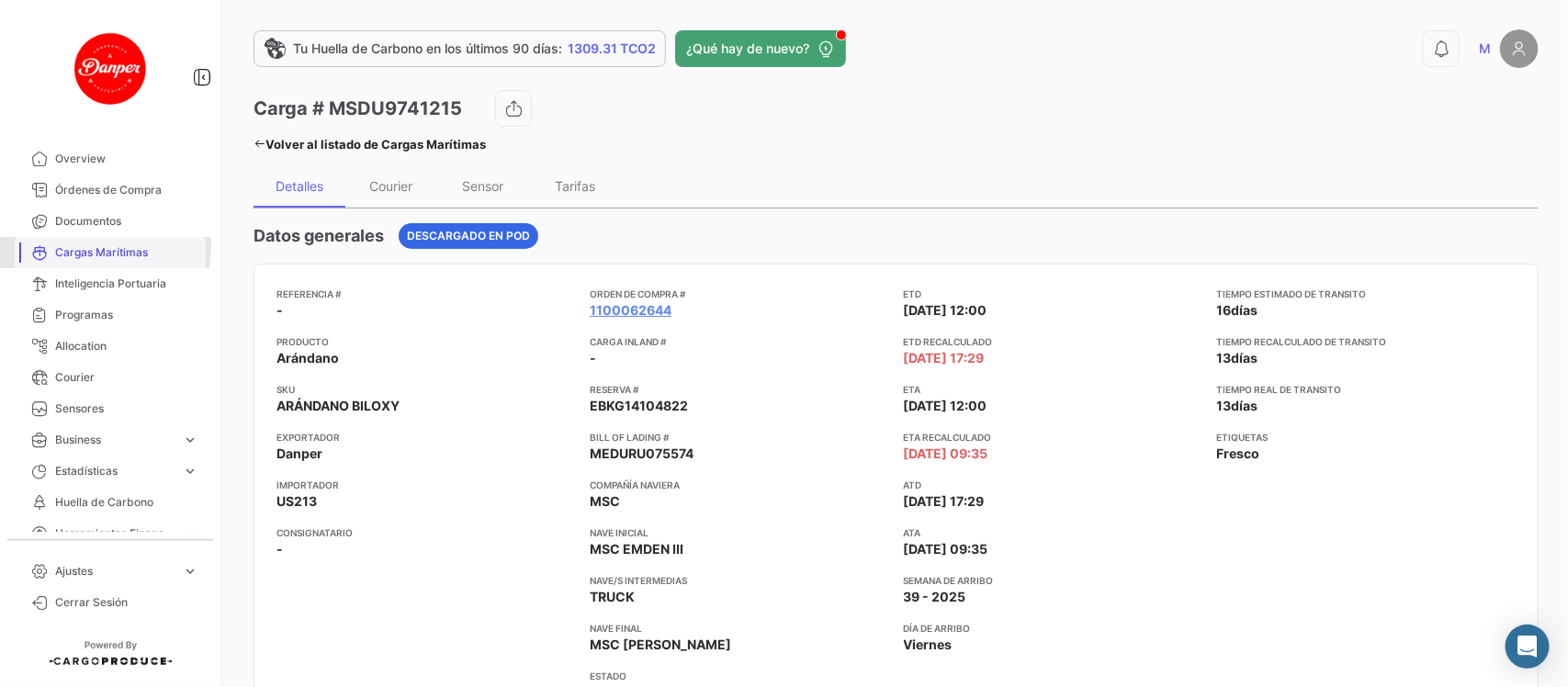
click at [56, 245] on span "Cargas Marítimas" at bounding box center [127, 253] width 144 height 17
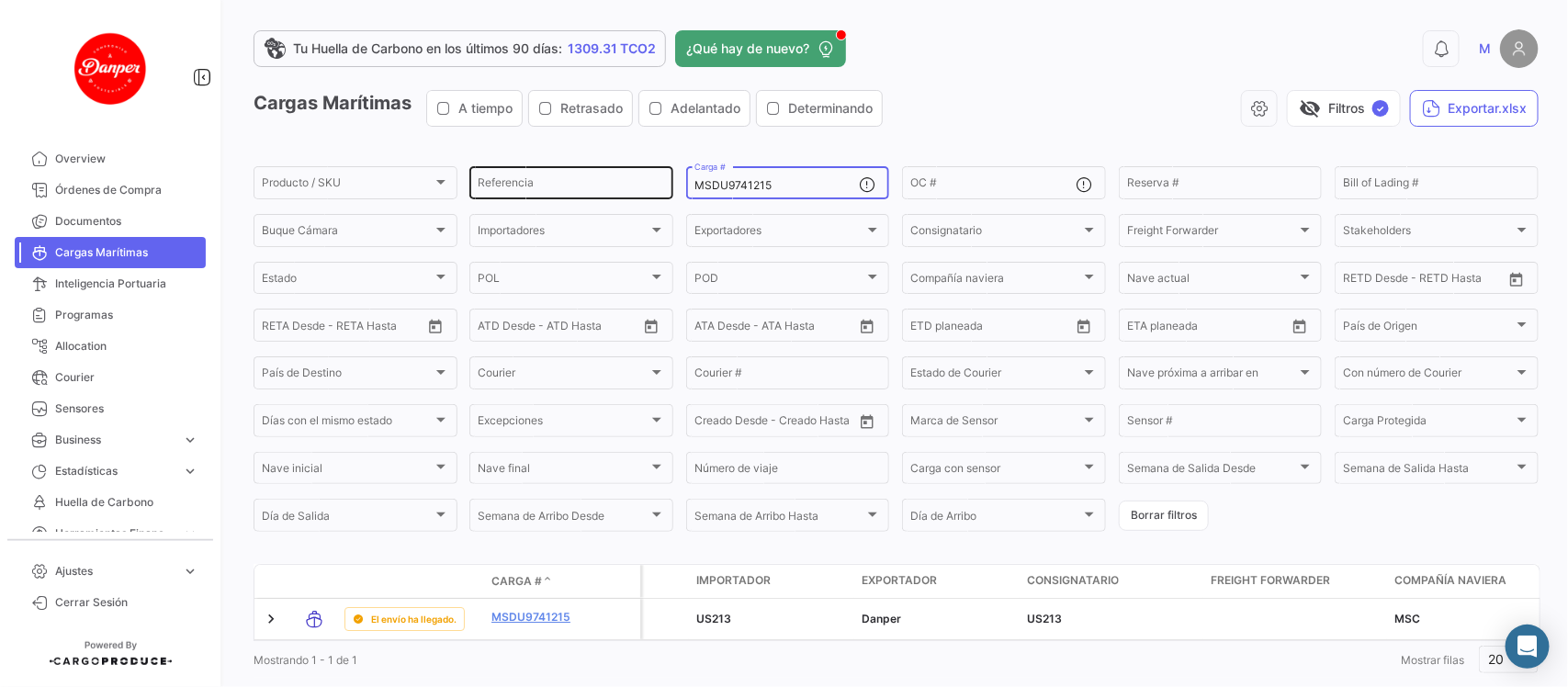
drag, startPoint x: 796, startPoint y: 190, endPoint x: 599, endPoint y: 171, distance: 197.9
click at [0, 0] on div "Producto / SKU Producto / SKU Referencia MSDU9741215 Carga # OC # Reserva # Bil…" at bounding box center [0, 0] width 0 height 0
paste input "59997"
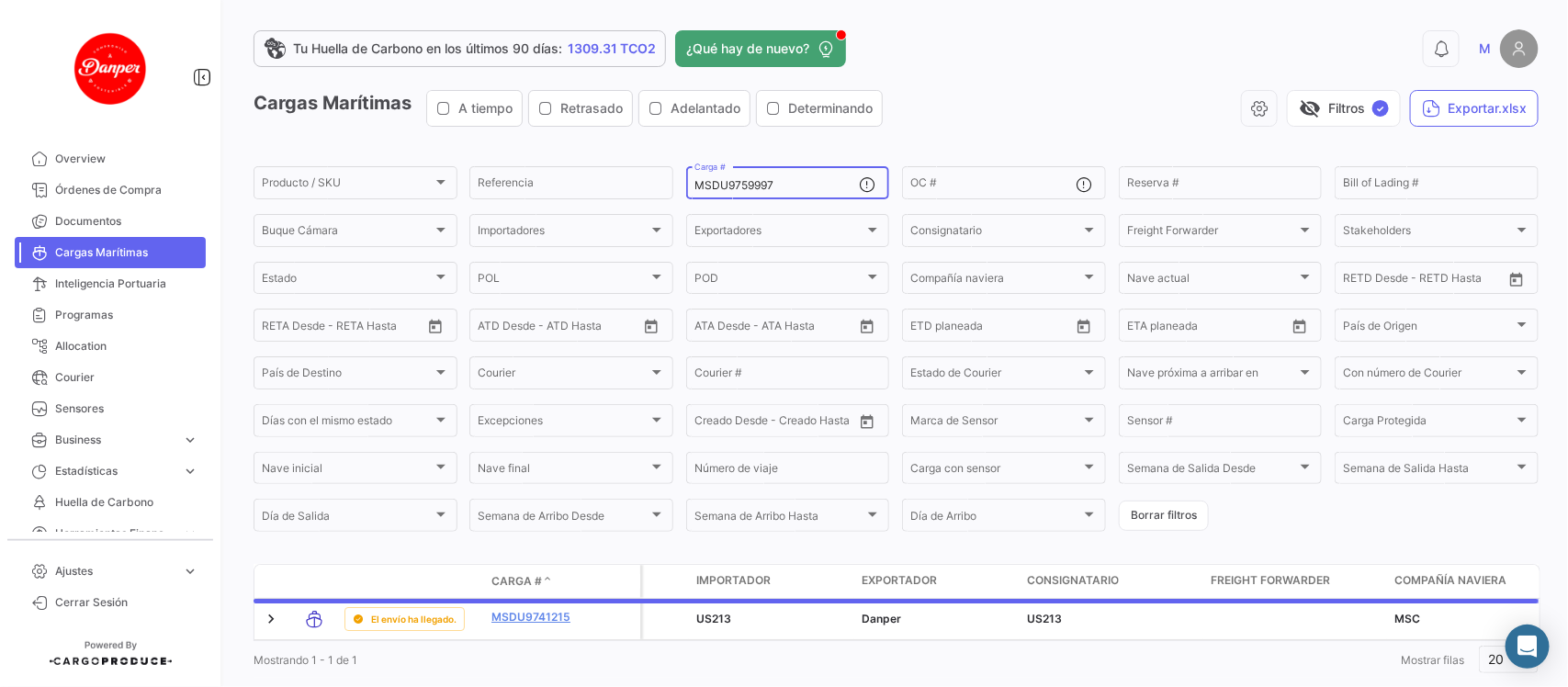
scroll to position [60, 0]
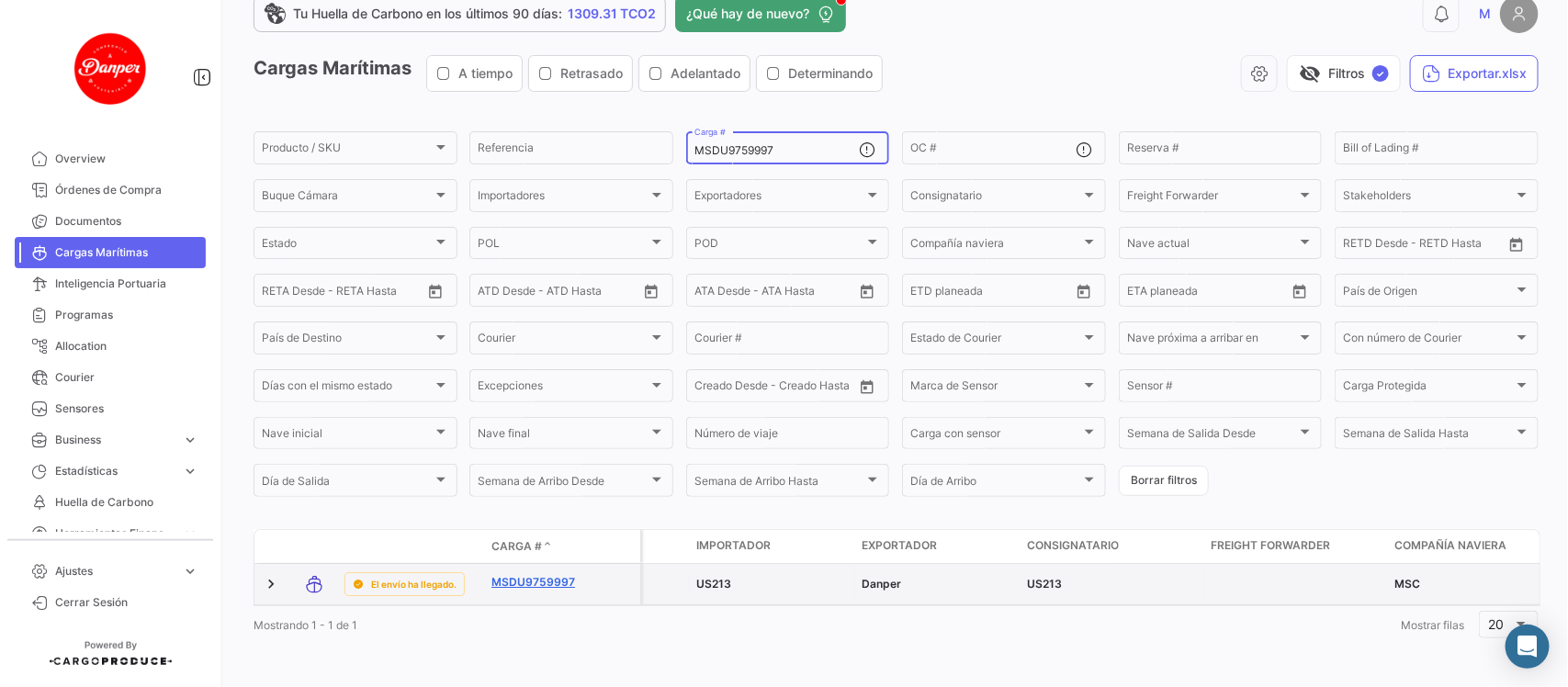
type input "MSDU9759997"
click at [516, 574] on link "MSDU9759997" at bounding box center [539, 582] width 96 height 17
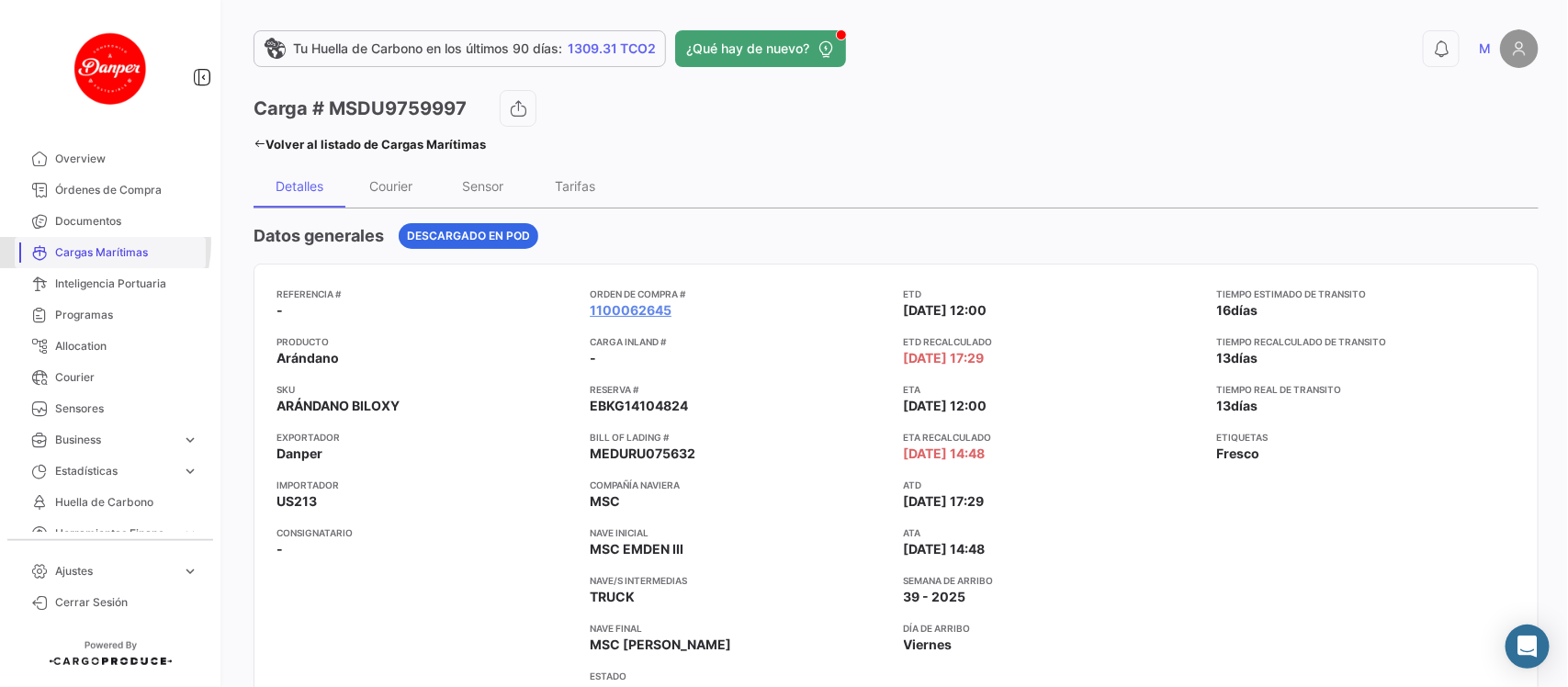
click at [87, 245] on span "Cargas Marítimas" at bounding box center [127, 253] width 144 height 17
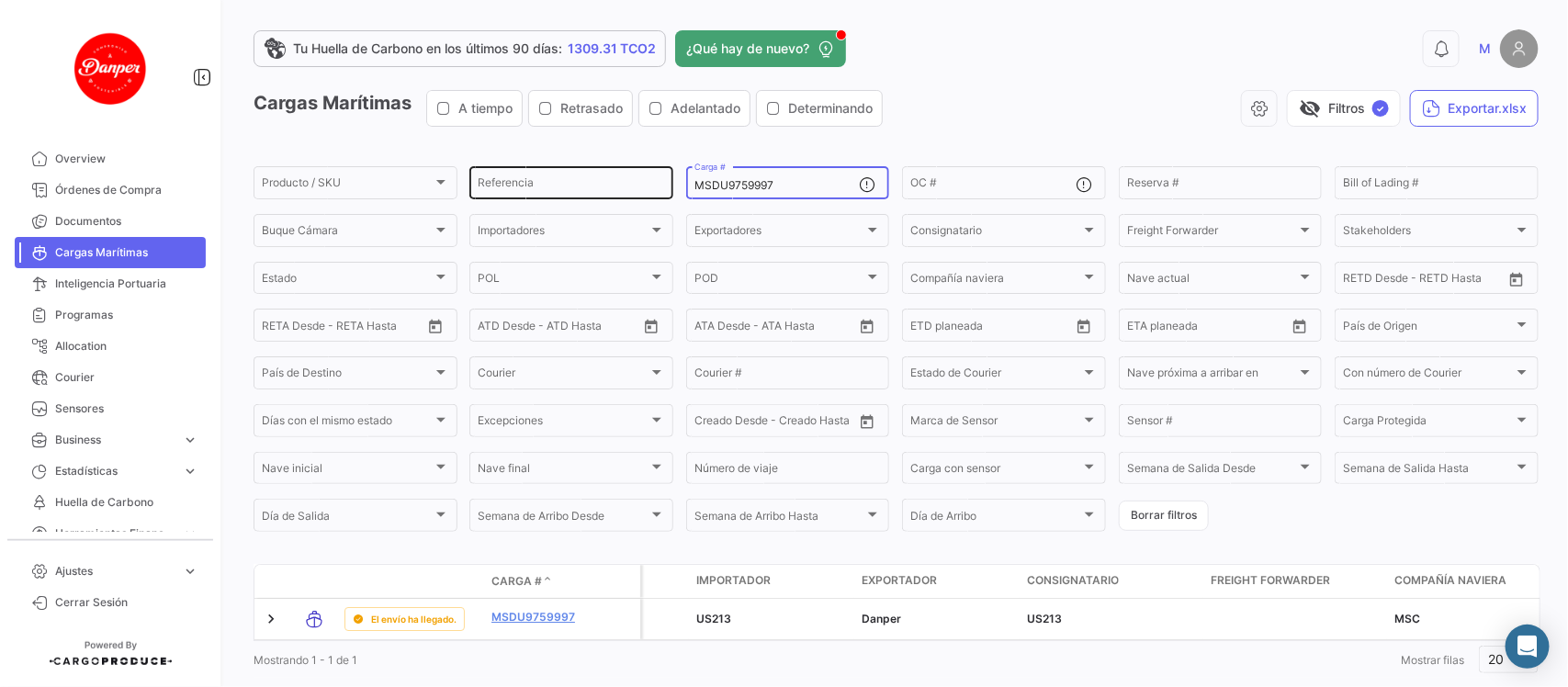
drag, startPoint x: 778, startPoint y: 185, endPoint x: 607, endPoint y: 173, distance: 171.4
click at [0, 0] on div "Producto / SKU Producto / SKU Referencia MSDU9759997 Carga # OC # Reserva # Bil…" at bounding box center [0, 0] width 0 height 0
paste input "SEKU9363103"
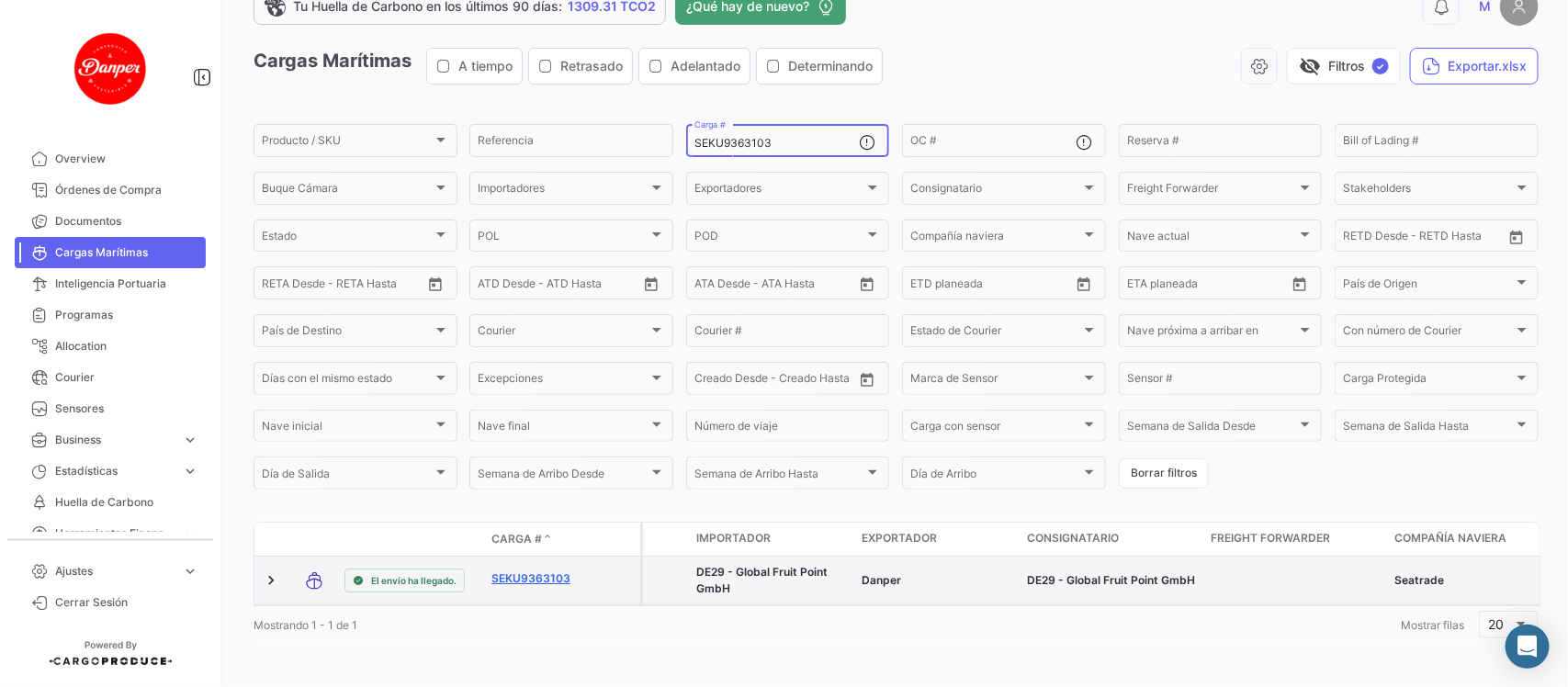
type input "SEKU9363103"
click at [524, 570] on link "SEKU9363103" at bounding box center [539, 578] width 96 height 17
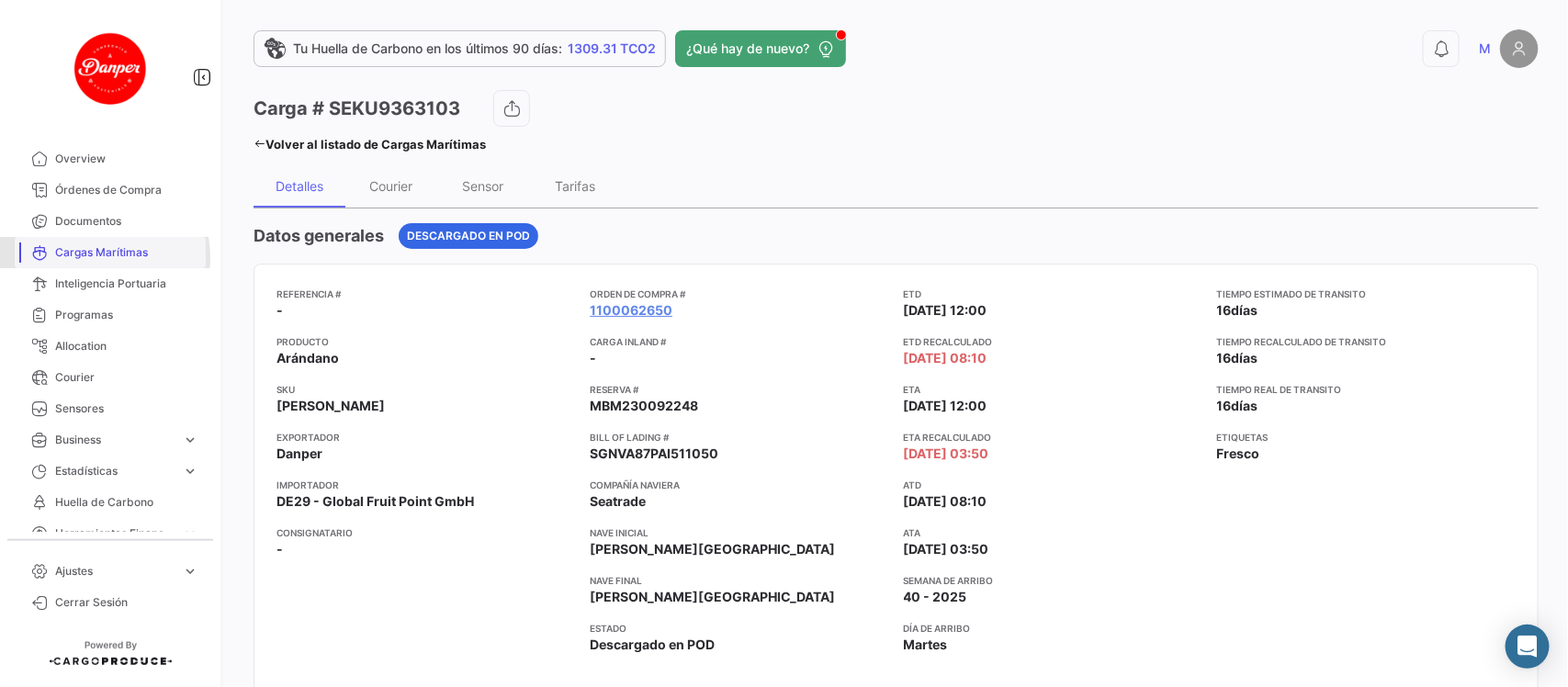
click at [95, 258] on span "Cargas Marítimas" at bounding box center [127, 253] width 144 height 17
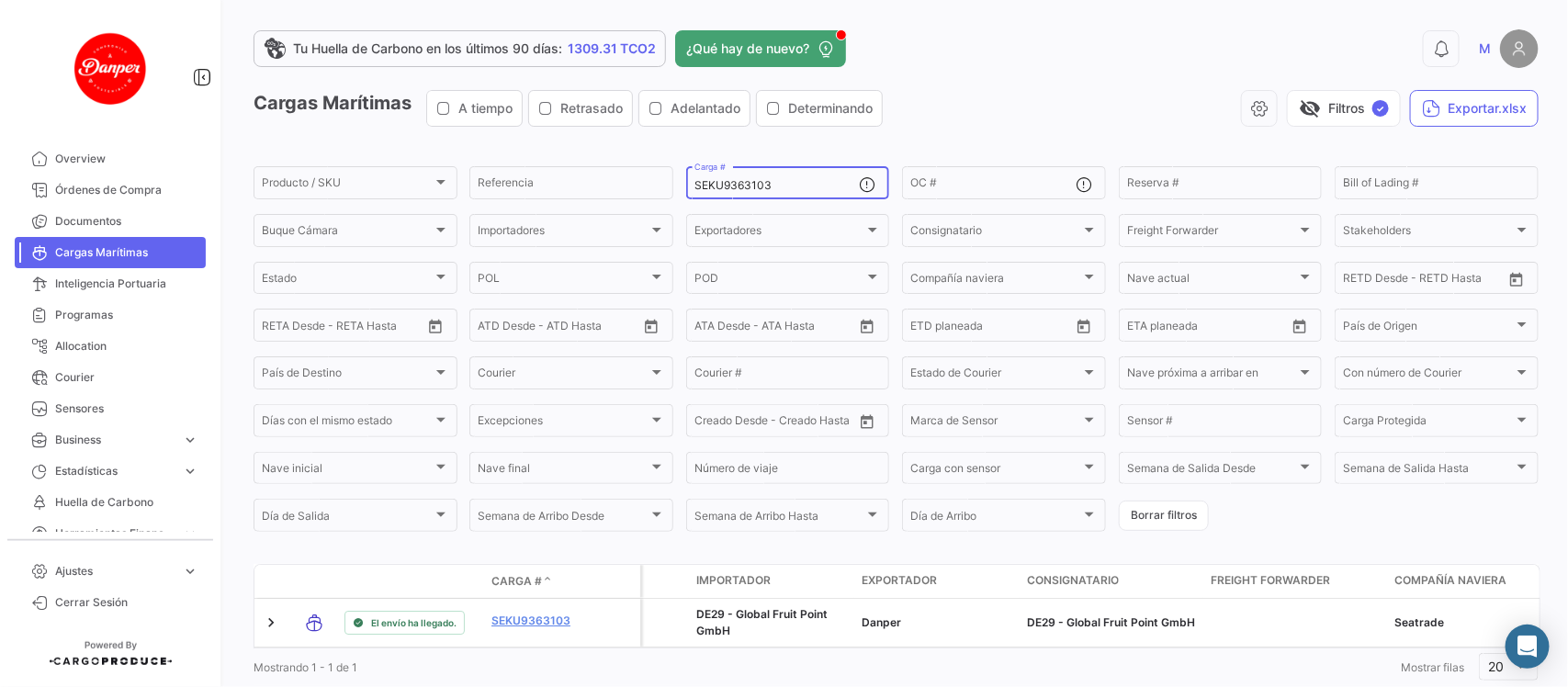
drag, startPoint x: 803, startPoint y: 190, endPoint x: 511, endPoint y: 120, distance: 300.3
click at [511, 120] on app-list-header "Cargas Marítimas A tiempo Retrasado Adelantado Determinando visibility_off Filt…" at bounding box center [895, 312] width 1285 height 444
paste input "6020"
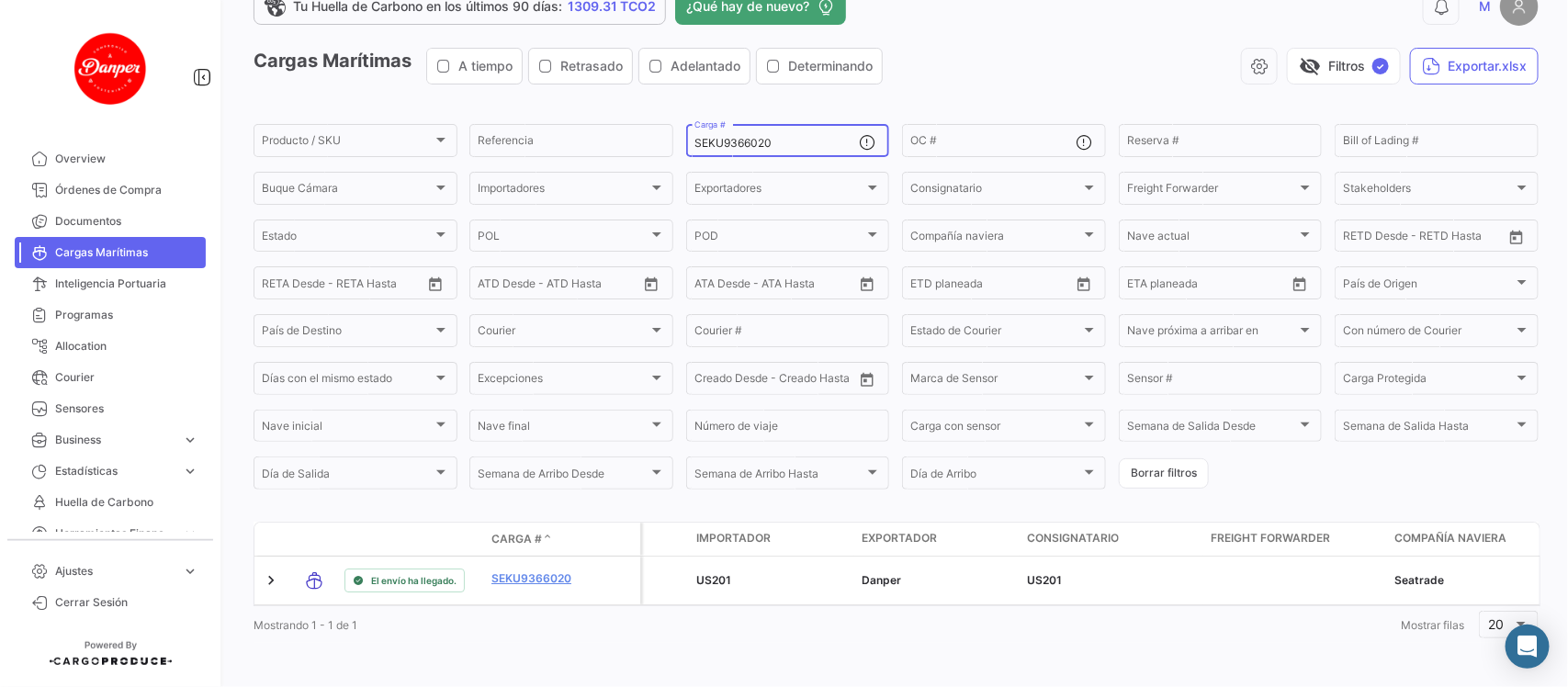
scroll to position [52, 0]
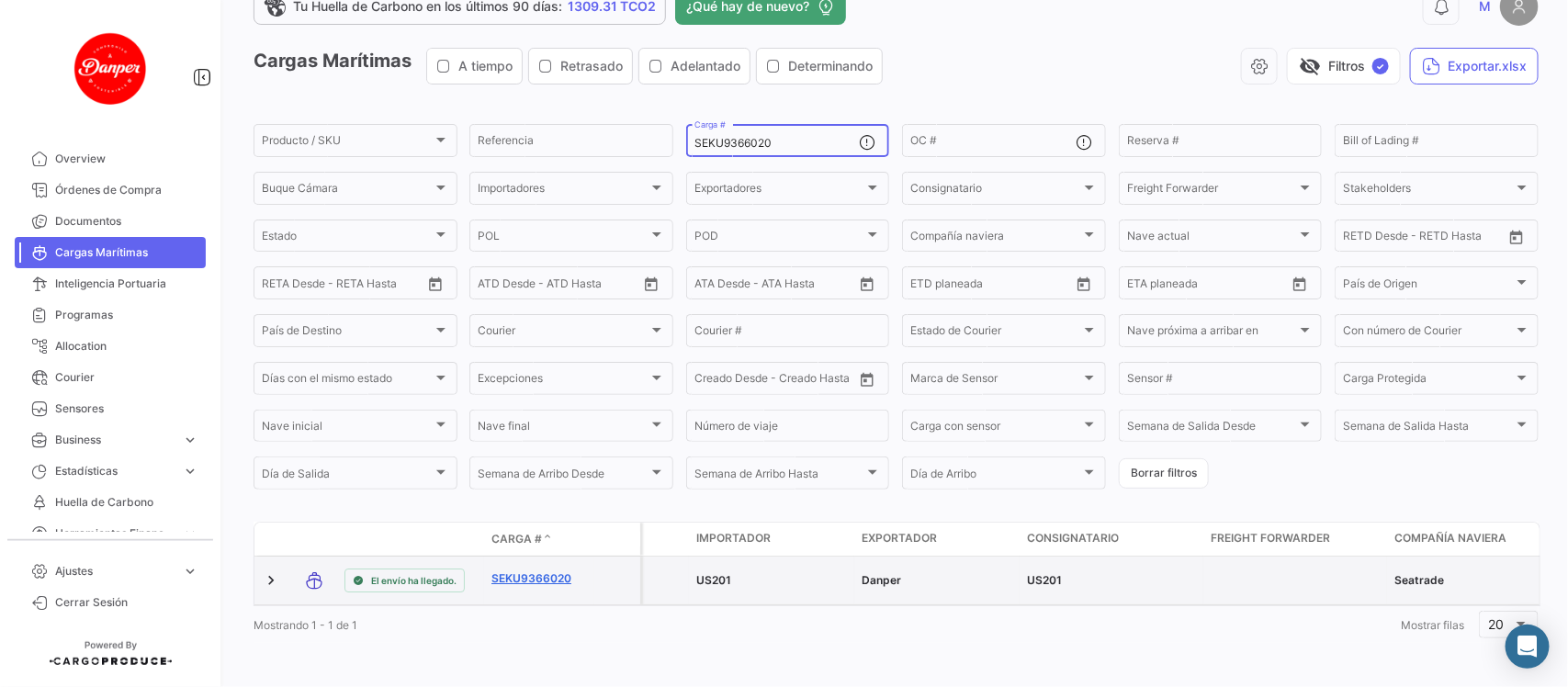
type input "SEKU9366020"
click at [526, 570] on link "SEKU9366020" at bounding box center [539, 578] width 96 height 17
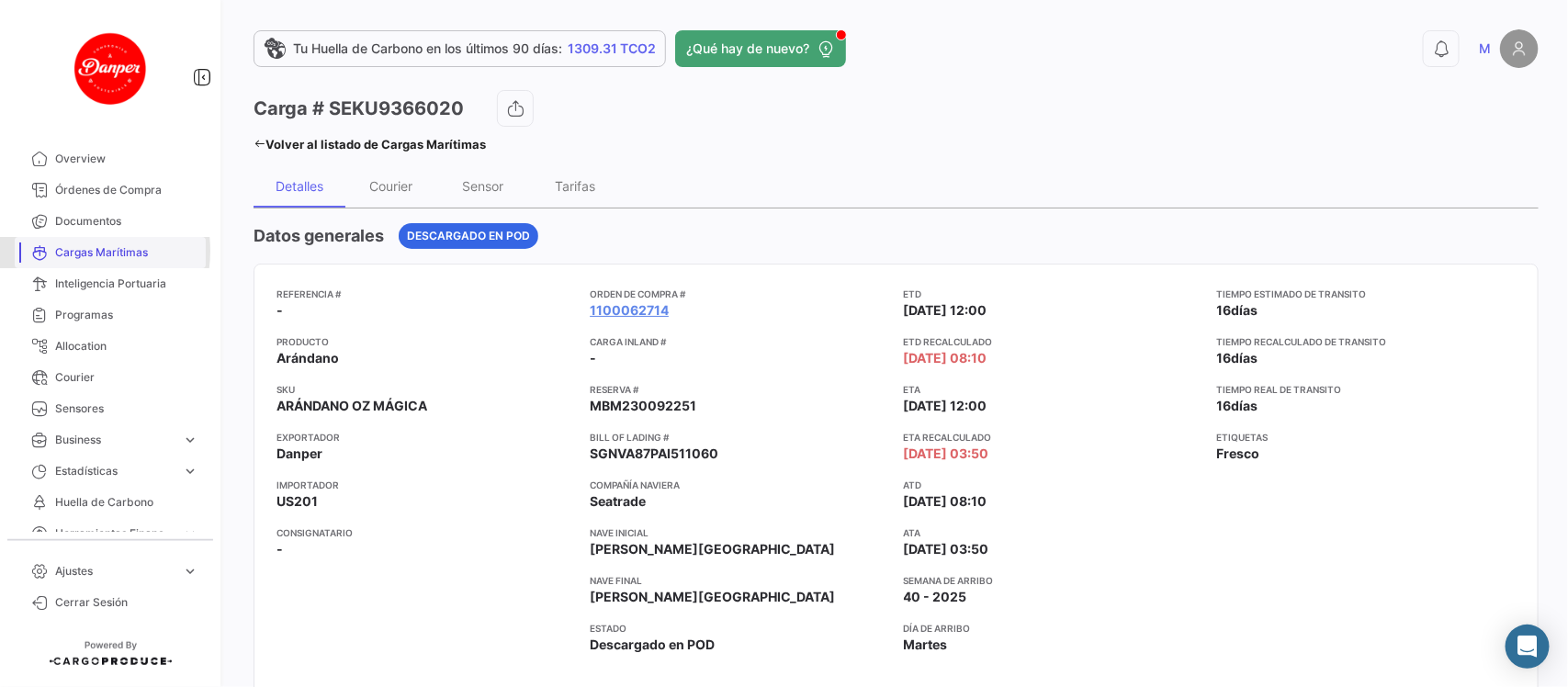
click at [66, 251] on span "Cargas Marítimas" at bounding box center [127, 253] width 144 height 17
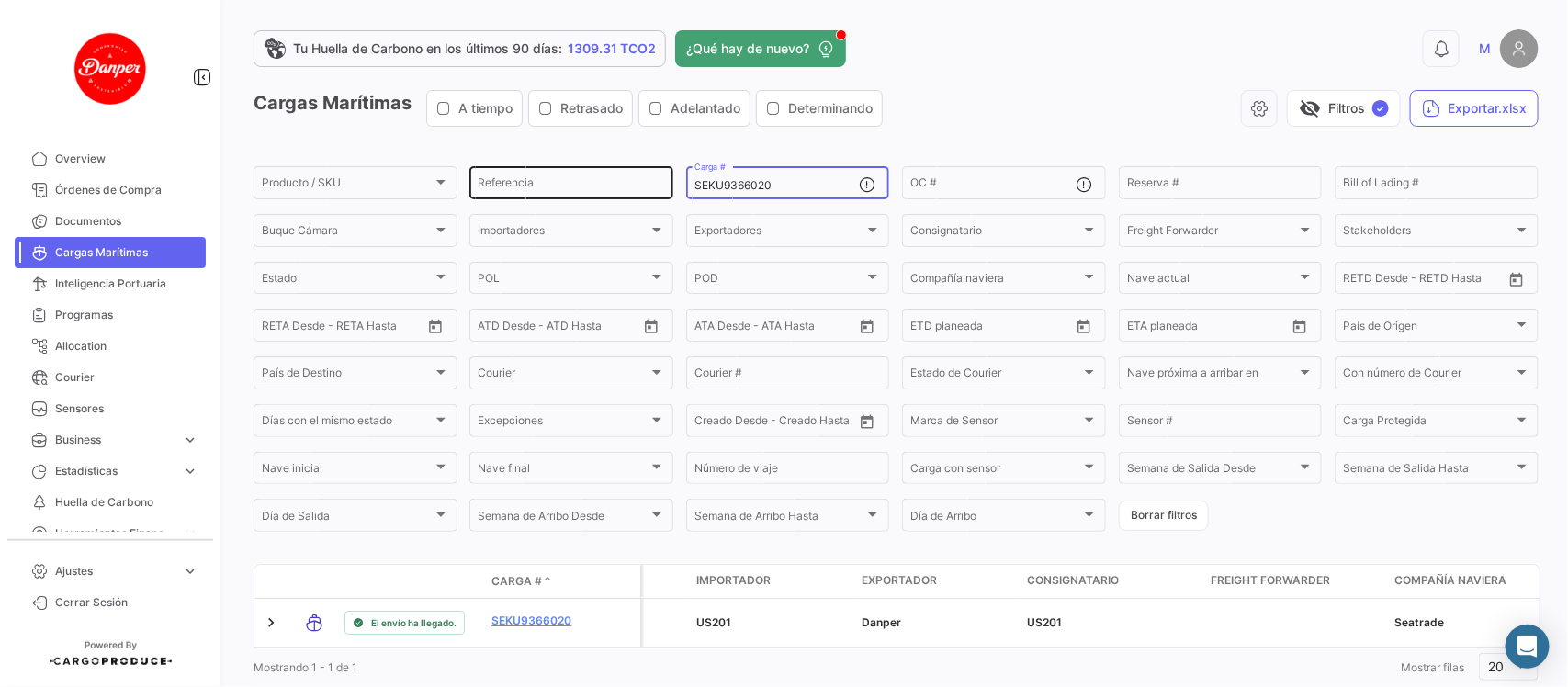
drag, startPoint x: 795, startPoint y: 190, endPoint x: 557, endPoint y: 173, distance: 238.6
click at [0, 0] on div "Producto / SKU Producto / SKU Referencia SEKU9366020 Carga # OC # Reserva # Bil…" at bounding box center [0, 0] width 0 height 0
paste input "HLBU9505256"
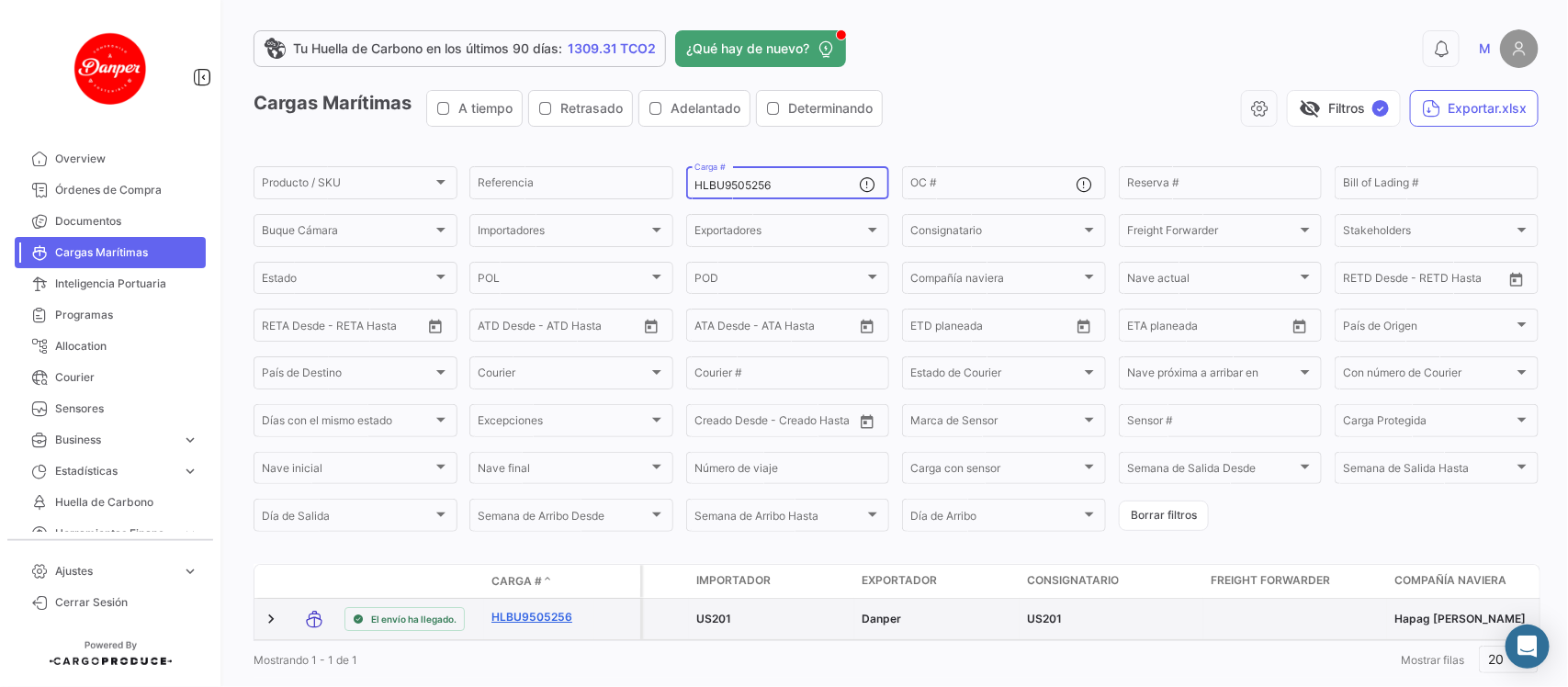
type input "HLBU9505256"
click at [529, 618] on link "HLBU9505256" at bounding box center [539, 617] width 96 height 17
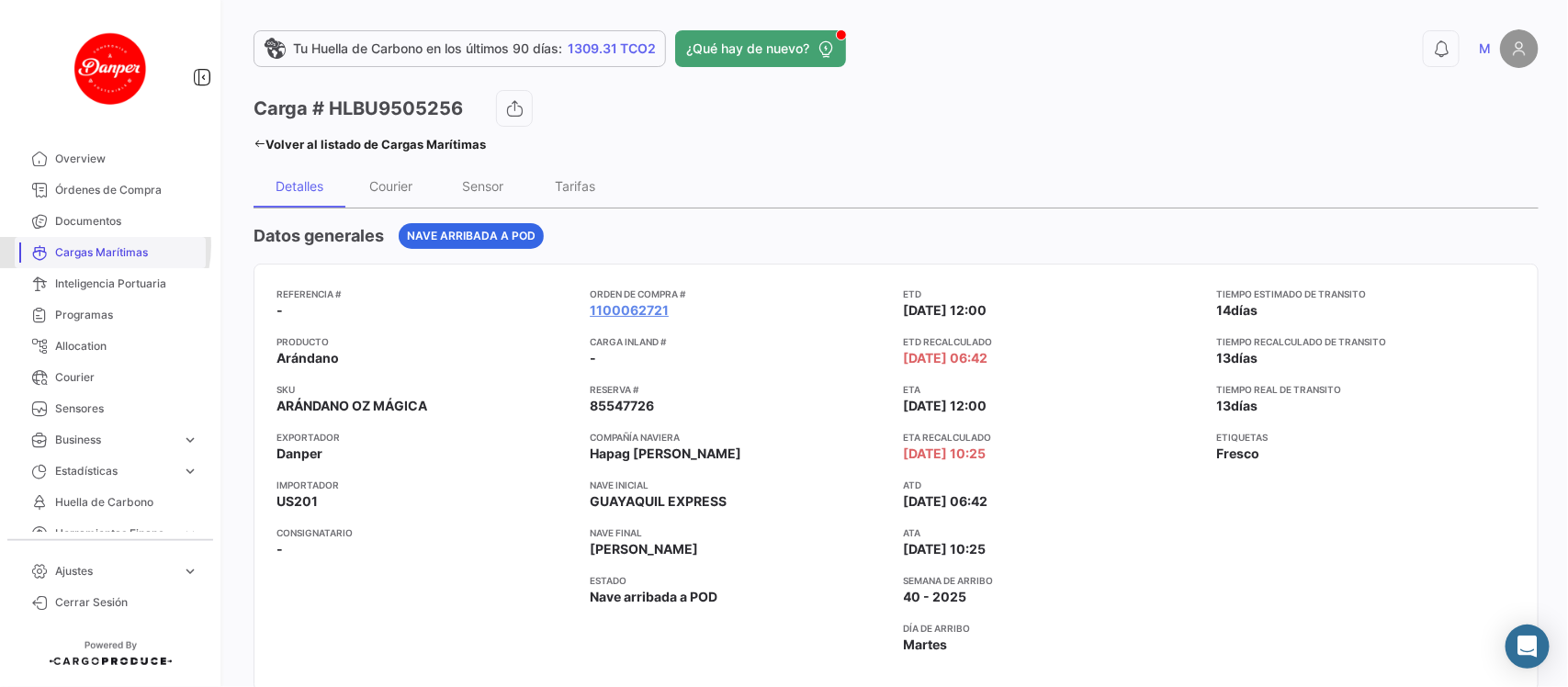
click at [88, 246] on span "Cargas Marítimas" at bounding box center [127, 253] width 144 height 17
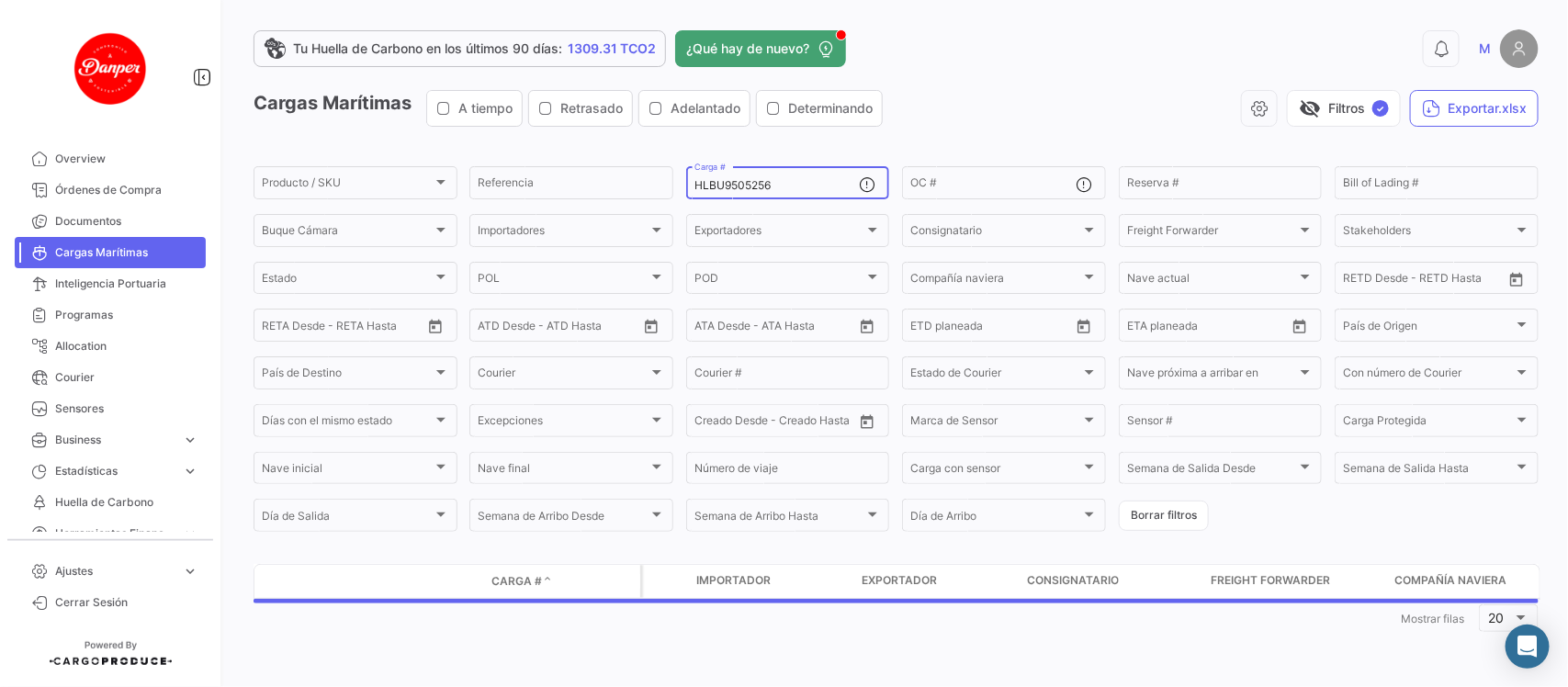
drag, startPoint x: 831, startPoint y: 190, endPoint x: 390, endPoint y: 145, distance: 443.3
click at [390, 145] on app-list-header "Cargas Marítimas A tiempo Retrasado Adelantado Determinando visibility_off Filt…" at bounding box center [895, 312] width 1285 height 444
paste input "6043637"
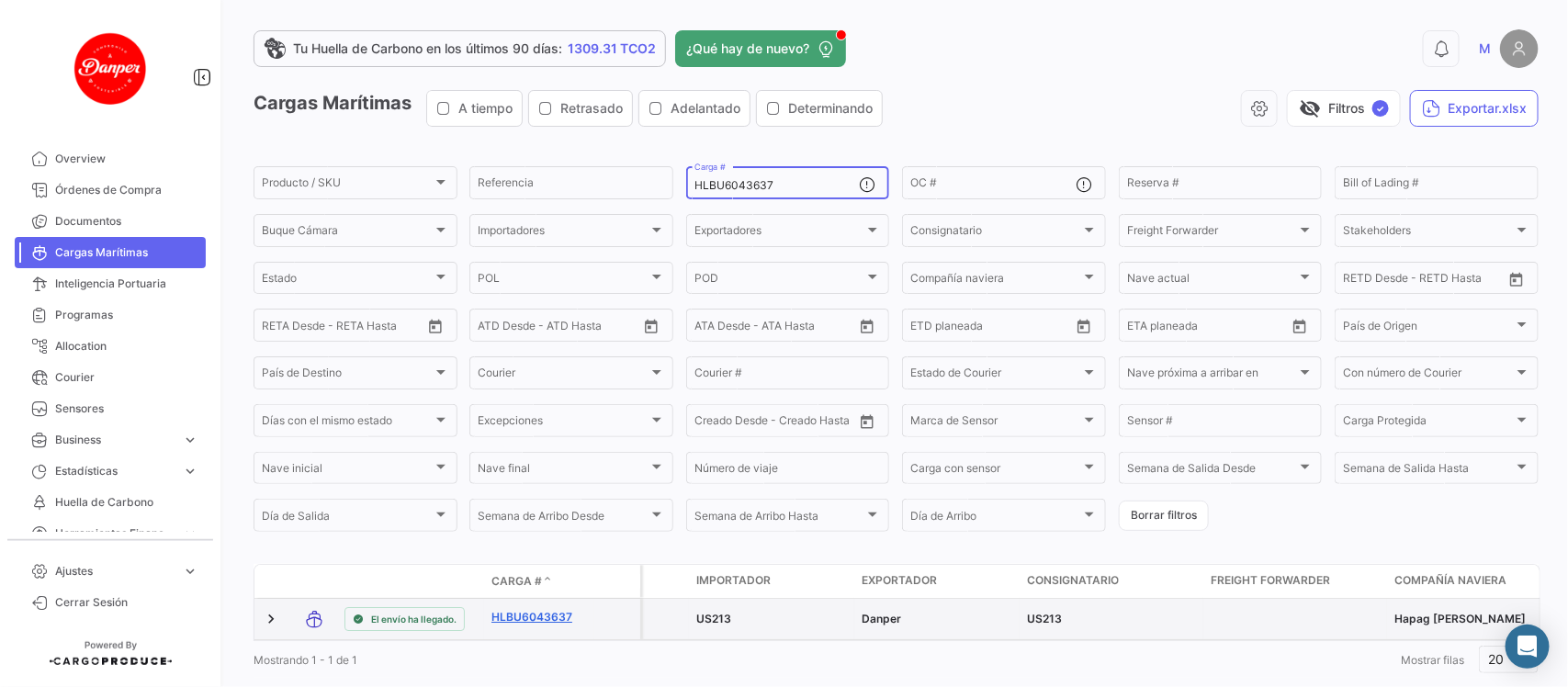
type input "HLBU6043637"
click at [535, 620] on link "HLBU6043637" at bounding box center [539, 617] width 96 height 17
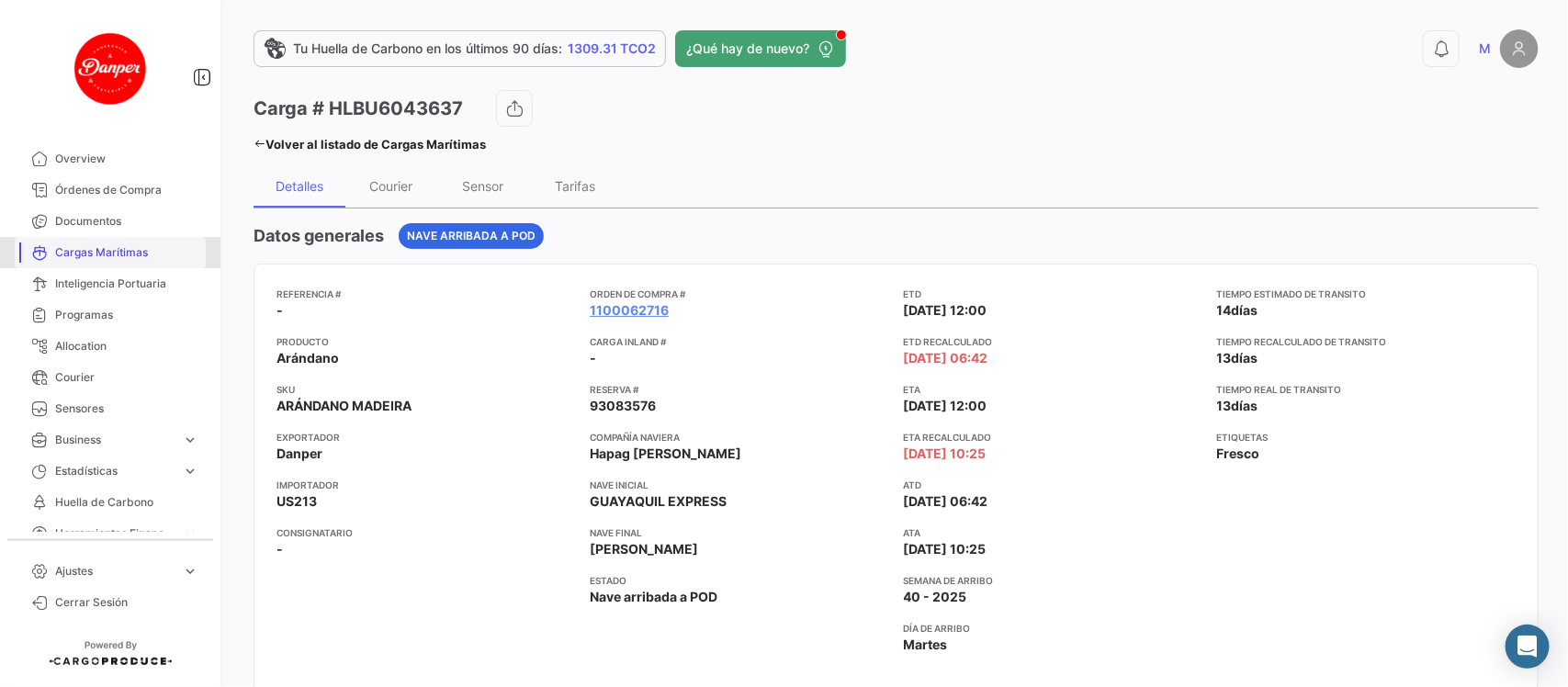
click at [129, 264] on link "Cargas Marítimas" at bounding box center [110, 252] width 191 height 31
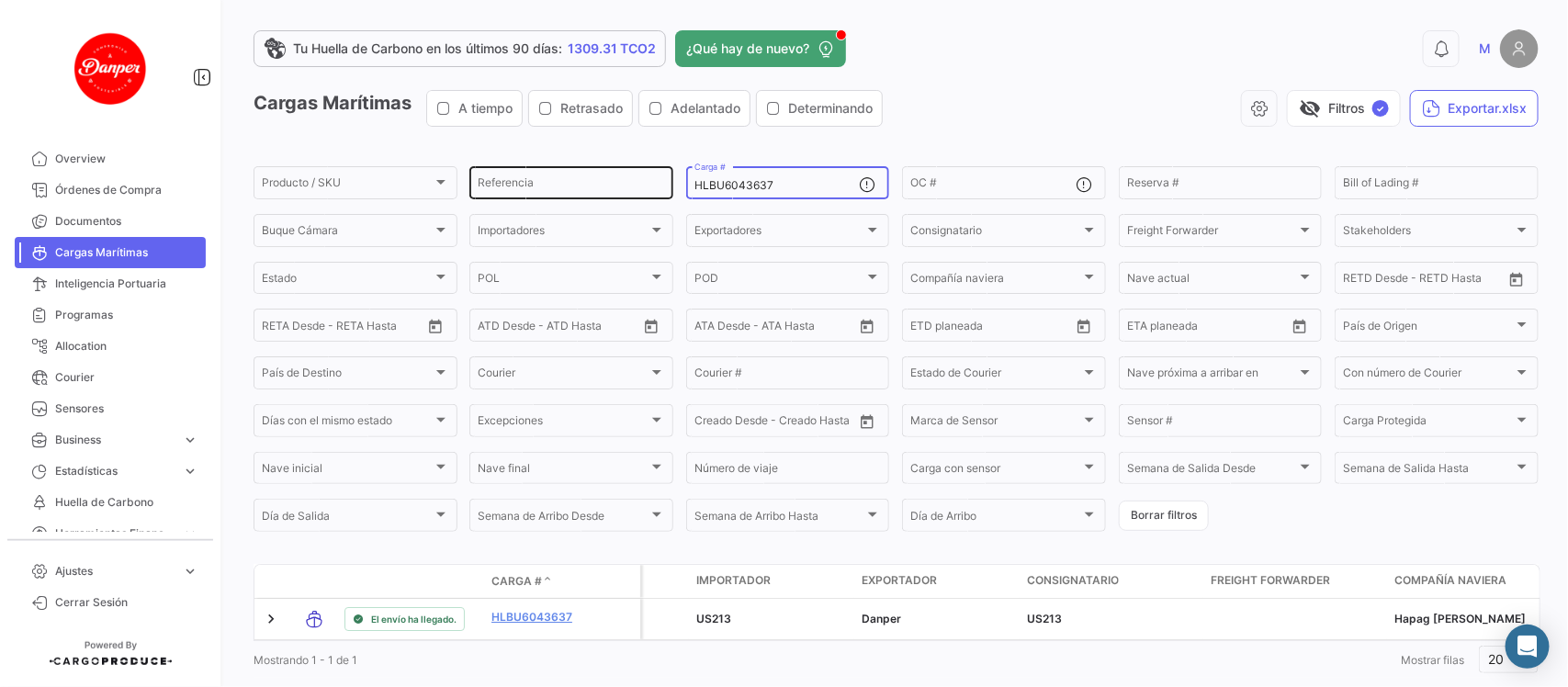
drag, startPoint x: 806, startPoint y: 190, endPoint x: 580, endPoint y: 195, distance: 226.1
click at [0, 0] on div "Producto / SKU Producto / SKU Referencia HLBU6043637 Carga # OC # Reserva # Bil…" at bounding box center [0, 0] width 0 height 0
paste input "9453492"
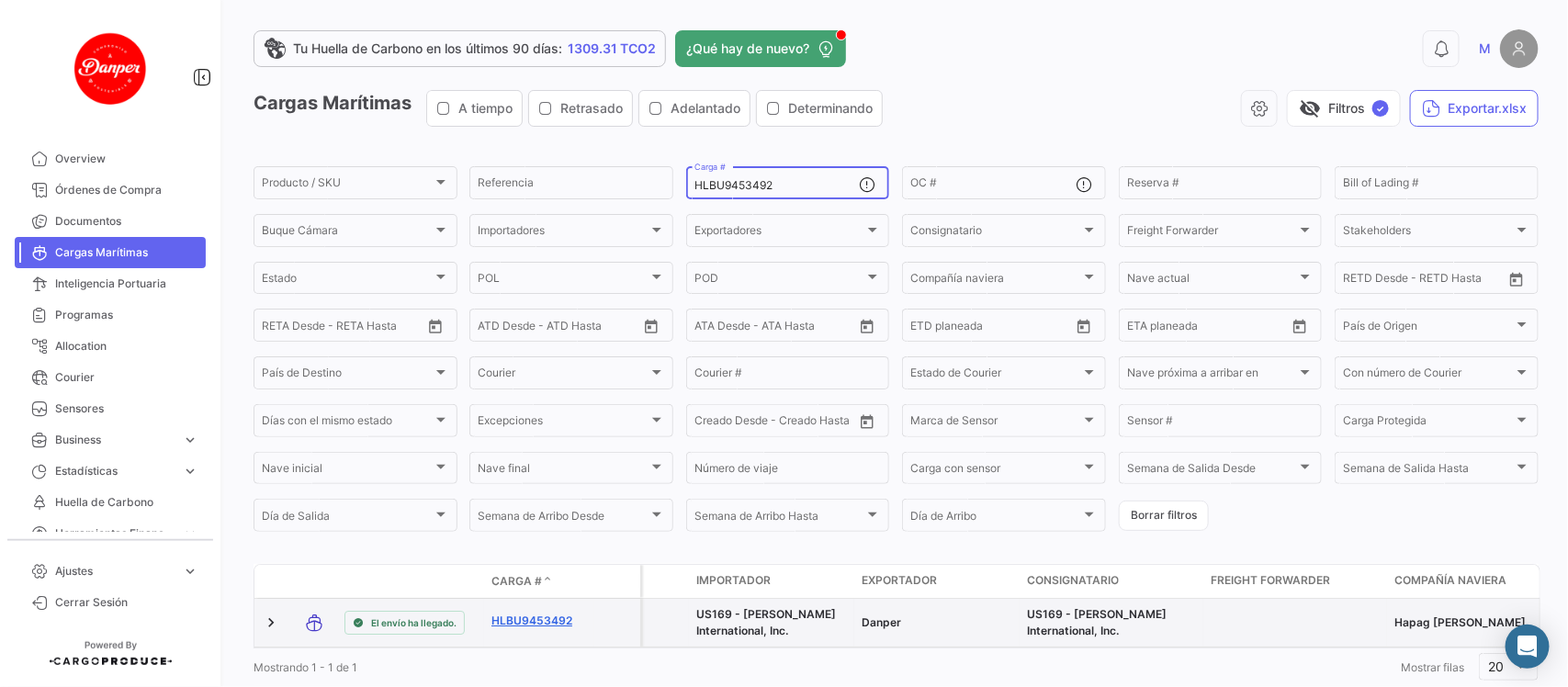
type input "HLBU9453492"
click at [528, 613] on link "HLBU9453492" at bounding box center [539, 621] width 96 height 17
